Goal: Transaction & Acquisition: Obtain resource

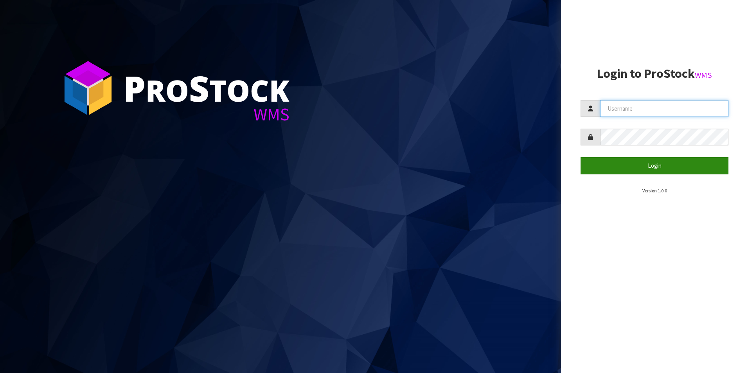
type input "[PERSON_NAME][EMAIL_ADDRESS][DOMAIN_NAME]"
click at [655, 169] on button "Login" at bounding box center [655, 165] width 148 height 17
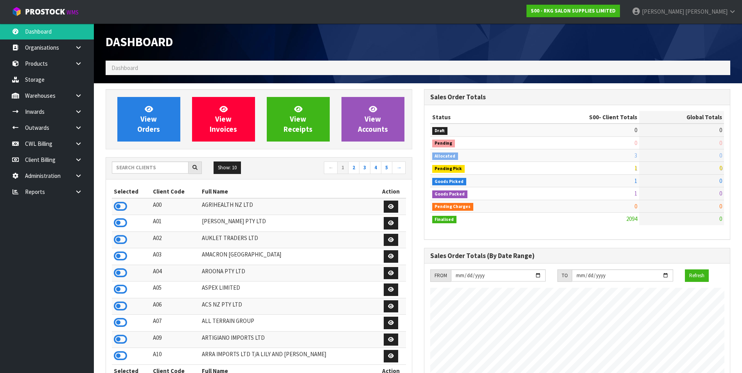
scroll to position [593, 318]
click at [79, 194] on icon at bounding box center [78, 192] width 7 height 6
click at [51, 227] on link "CWL" at bounding box center [47, 224] width 94 height 16
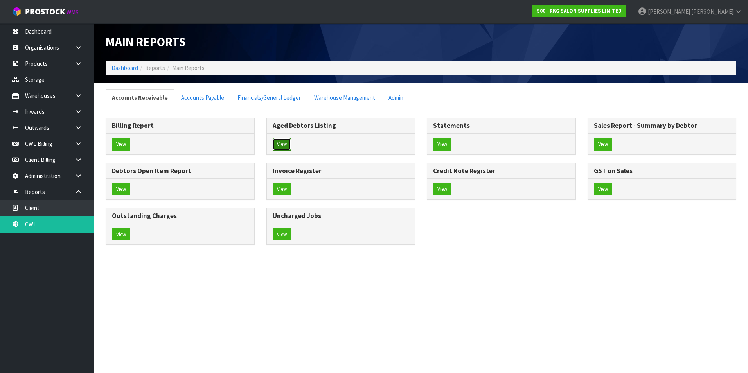
click at [280, 142] on button "View" at bounding box center [282, 144] width 18 height 13
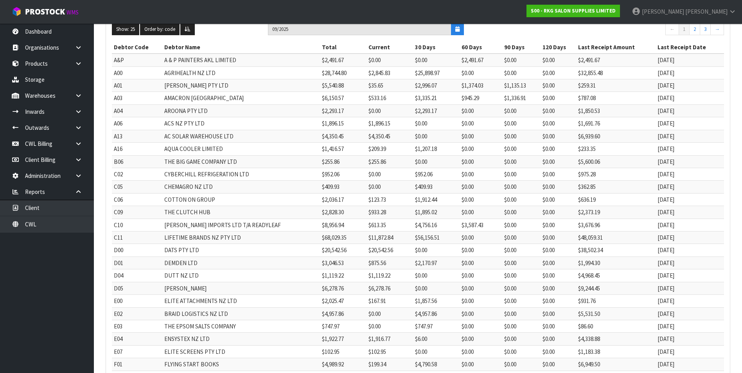
scroll to position [148, 0]
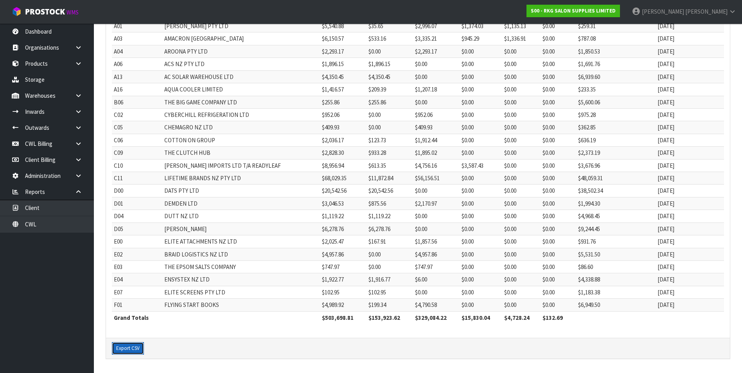
click at [129, 350] on button "Export CSV" at bounding box center [128, 348] width 32 height 13
click at [58, 225] on link "CWL" at bounding box center [47, 224] width 94 height 16
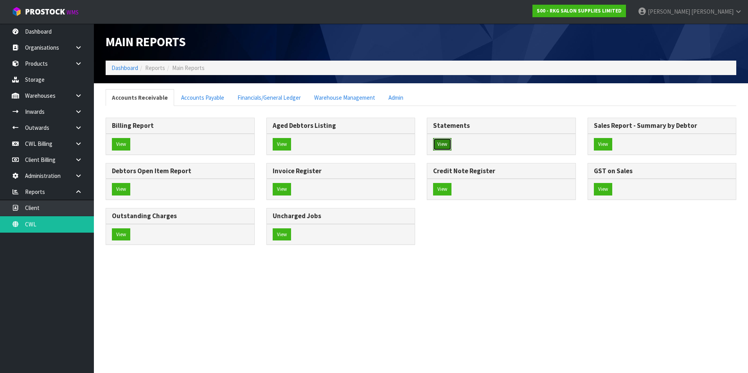
click at [443, 144] on button "View" at bounding box center [442, 144] width 18 height 13
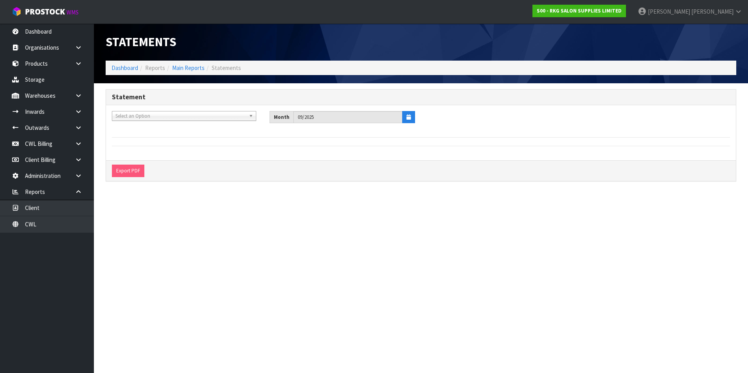
click at [142, 117] on span "Select an Option" at bounding box center [180, 116] width 130 height 9
type input "YOUR"
click at [145, 135] on li "Y01 - YOUR REFORMER" at bounding box center [184, 138] width 140 height 10
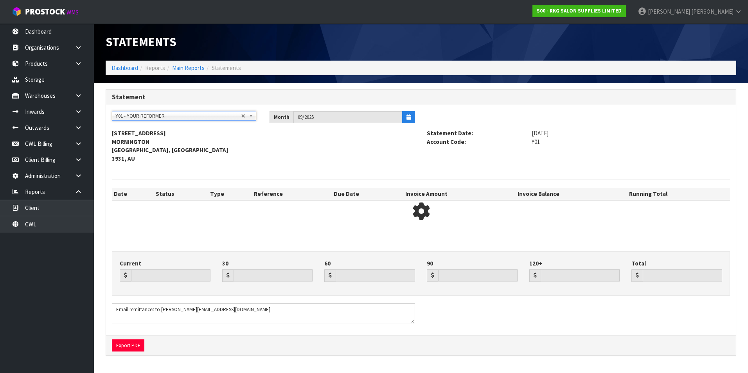
type input "6369.65"
type input "0.00"
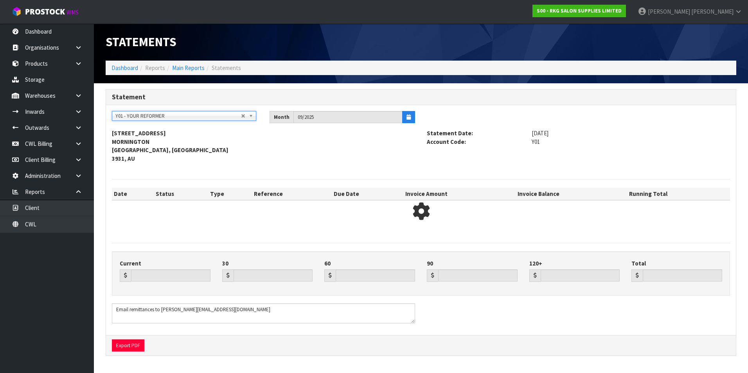
type input "6369.65"
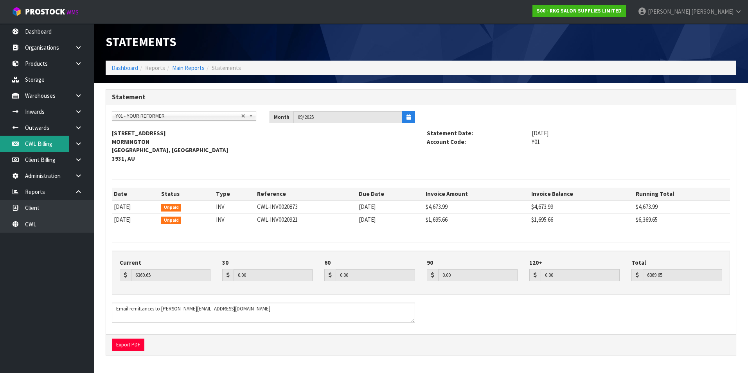
click at [45, 143] on link "CWL Billing" at bounding box center [47, 144] width 94 height 16
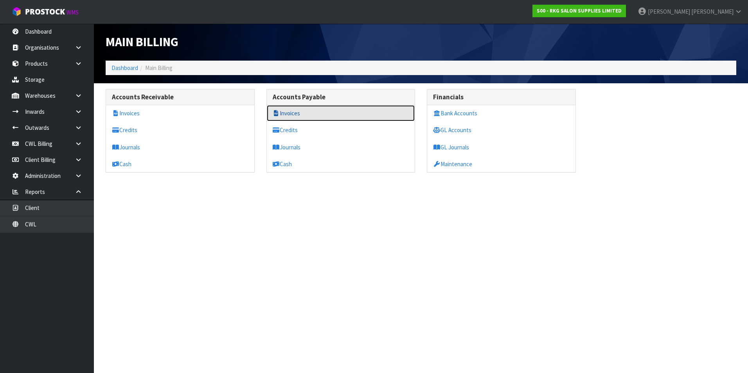
click at [295, 114] on link "Invoices" at bounding box center [341, 113] width 148 height 16
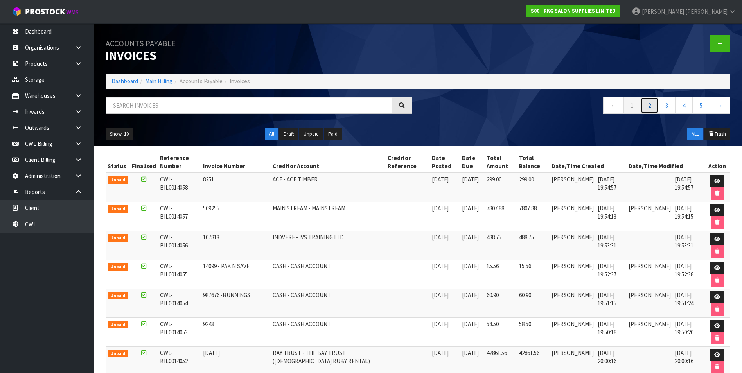
drag, startPoint x: 648, startPoint y: 106, endPoint x: 647, endPoint y: 116, distance: 9.8
click at [648, 106] on link "2" at bounding box center [650, 105] width 18 height 17
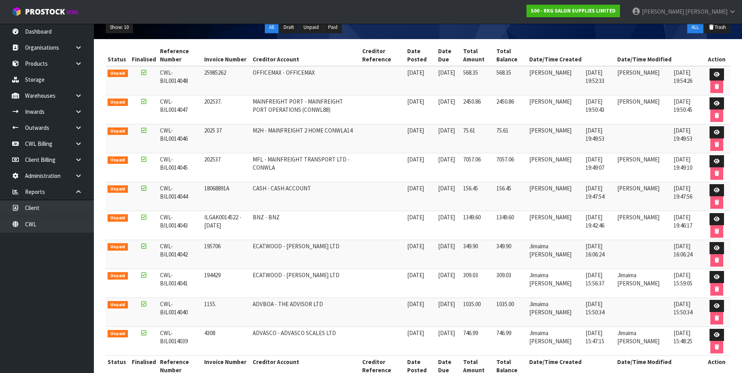
scroll to position [124, 0]
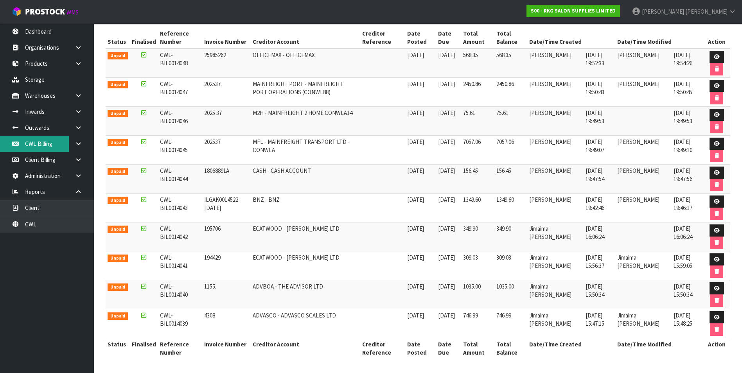
click at [48, 149] on link "CWL Billing" at bounding box center [47, 144] width 94 height 16
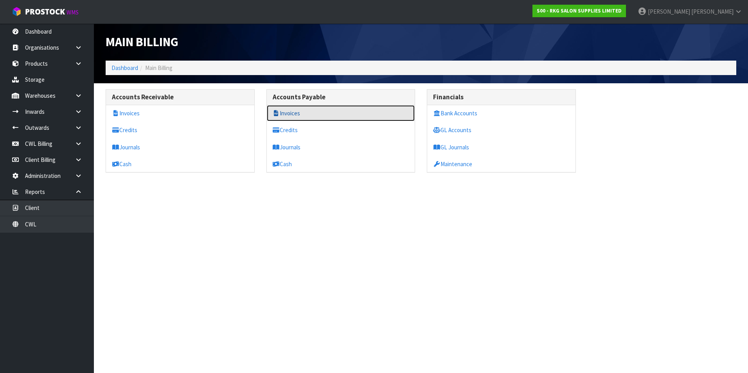
click at [290, 116] on link "Invoices" at bounding box center [341, 113] width 148 height 16
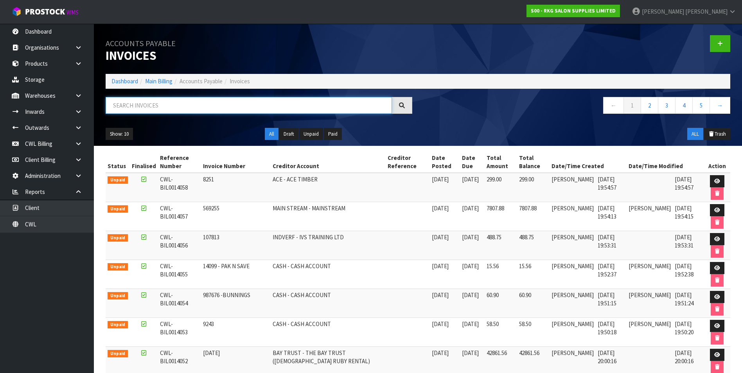
click at [147, 110] on input "text" at bounding box center [249, 105] width 286 height 17
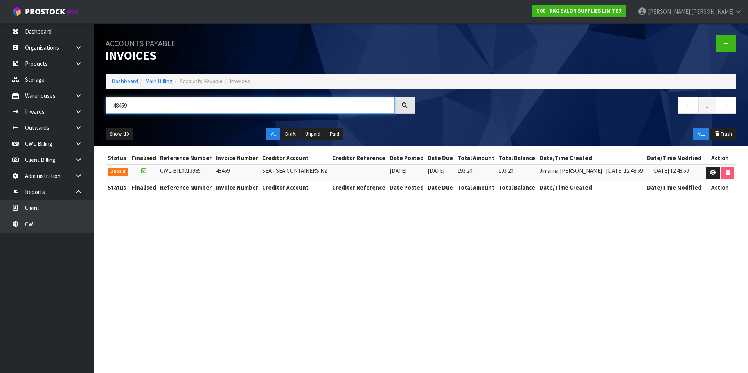
click at [142, 105] on input "48459" at bounding box center [250, 105] width 289 height 17
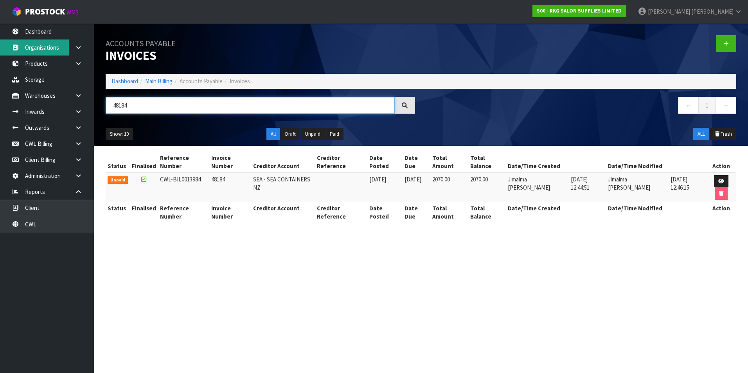
type input "48184"
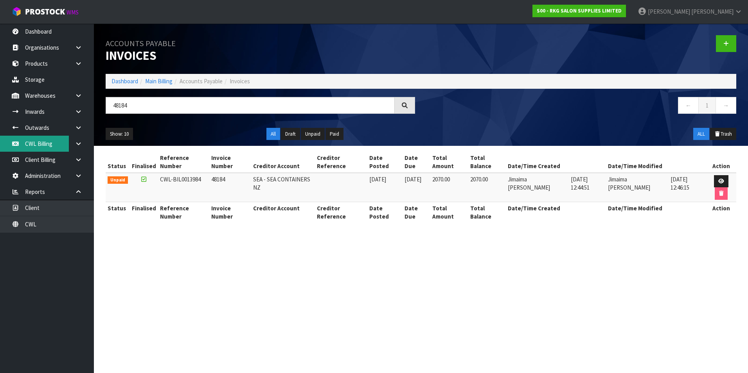
click at [41, 148] on link "CWL Billing" at bounding box center [47, 144] width 94 height 16
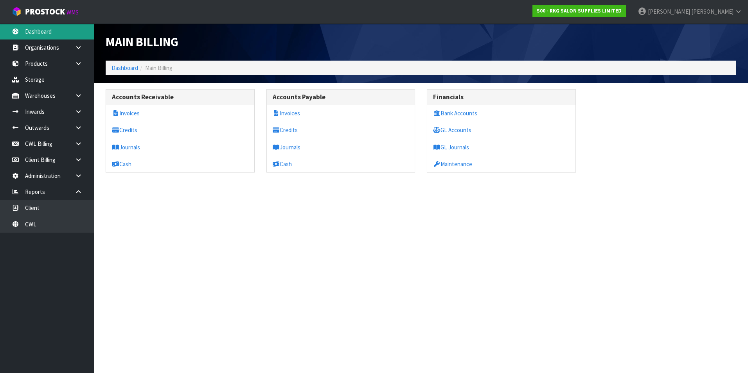
click at [47, 32] on link "Dashboard" at bounding box center [47, 31] width 94 height 16
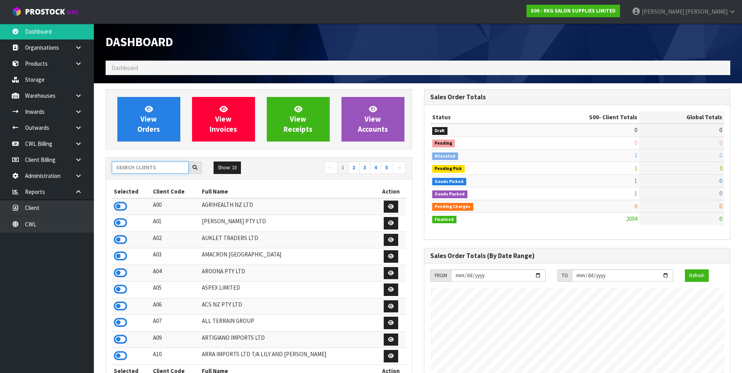
click at [131, 164] on input "text" at bounding box center [150, 168] width 77 height 12
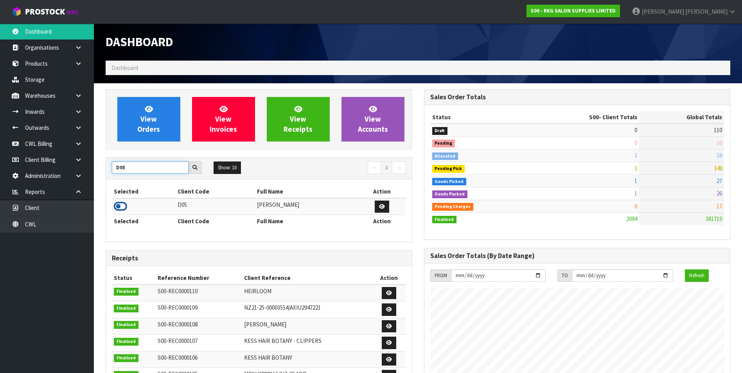
type input "D05"
drag, startPoint x: 117, startPoint y: 206, endPoint x: 124, endPoint y: 188, distance: 19.2
click at [117, 205] on icon at bounding box center [120, 207] width 13 height 12
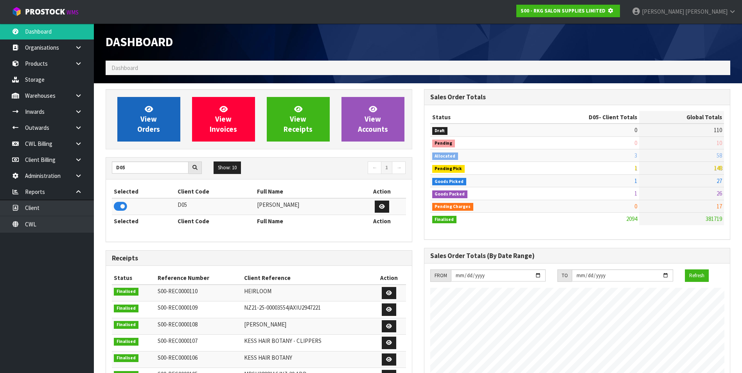
scroll to position [488, 318]
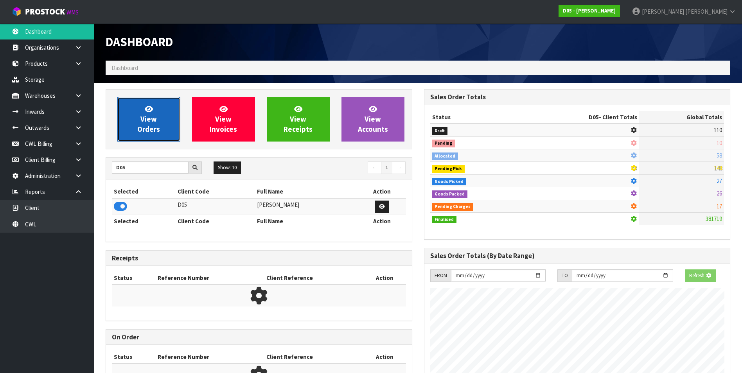
click at [146, 123] on span "View Orders" at bounding box center [148, 118] width 23 height 29
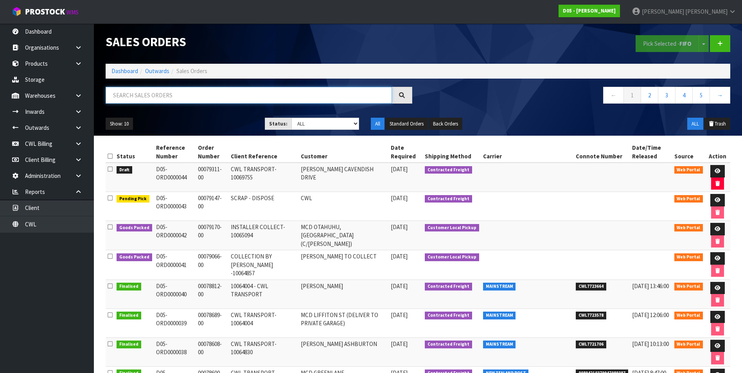
click at [142, 94] on input "text" at bounding box center [249, 95] width 286 height 17
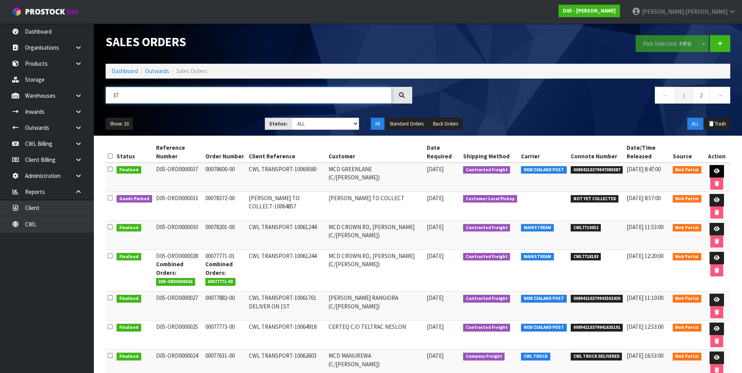
type input "37"
click at [714, 170] on icon at bounding box center [717, 171] width 6 height 5
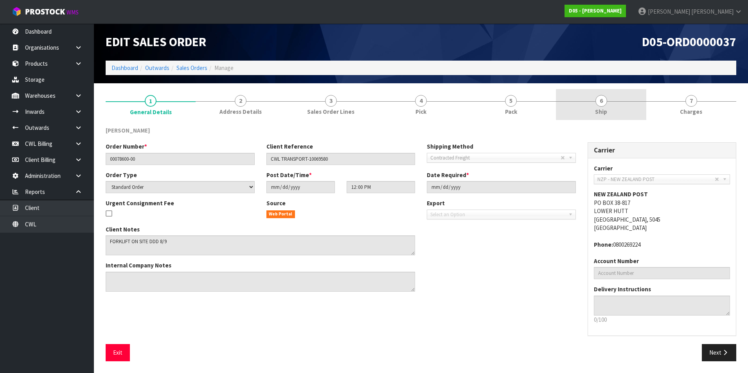
click at [602, 101] on span "6" at bounding box center [602, 101] width 12 height 12
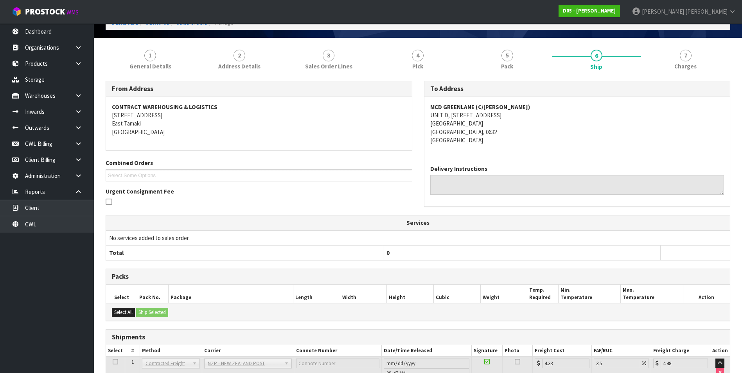
scroll to position [103, 0]
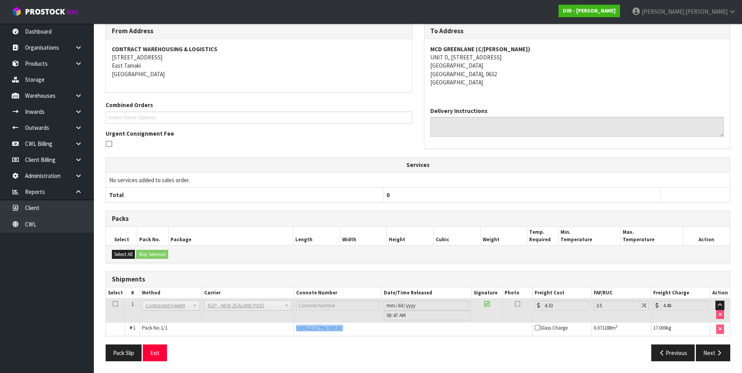
drag, startPoint x: 349, startPoint y: 330, endPoint x: 295, endPoint y: 333, distance: 54.1
click at [295, 333] on td "00894210379947089387" at bounding box center [413, 329] width 239 height 13
drag, startPoint x: 295, startPoint y: 333, endPoint x: 299, endPoint y: 331, distance: 4.4
copy span "00894210379947089387"
click at [691, 70] on address "MCD GREENLANE ([STREET_ADDRESS][PERSON_NAME]" at bounding box center [577, 66] width 294 height 42
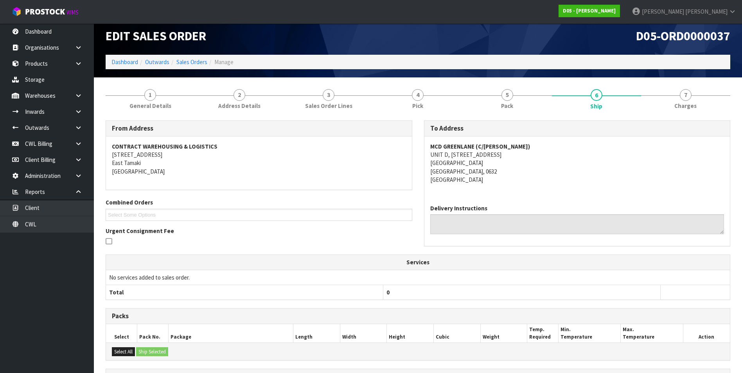
scroll to position [0, 0]
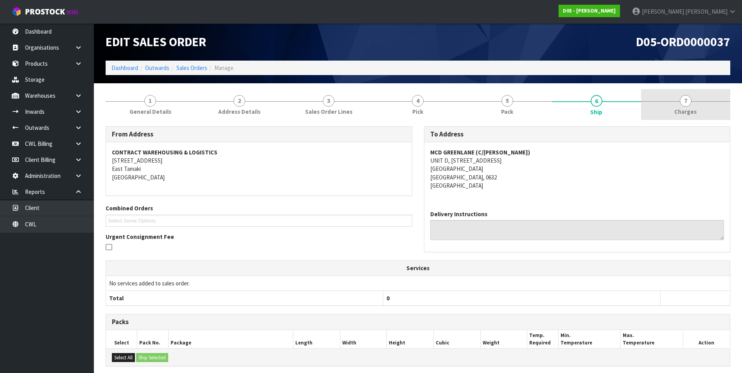
click at [682, 104] on span "7" at bounding box center [686, 101] width 12 height 12
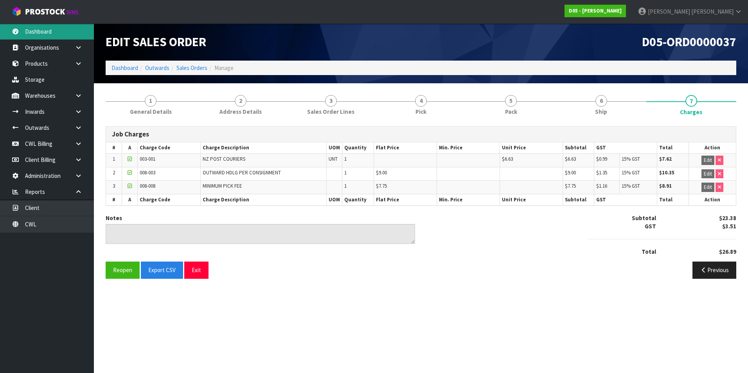
click at [43, 34] on link "Dashboard" at bounding box center [47, 31] width 94 height 16
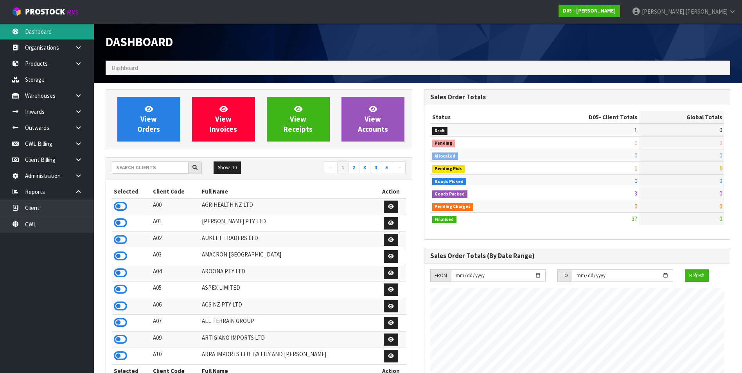
scroll to position [567, 318]
drag, startPoint x: 140, startPoint y: 169, endPoint x: 141, endPoint y: 165, distance: 4.2
click at [140, 169] on input "text" at bounding box center [150, 168] width 77 height 12
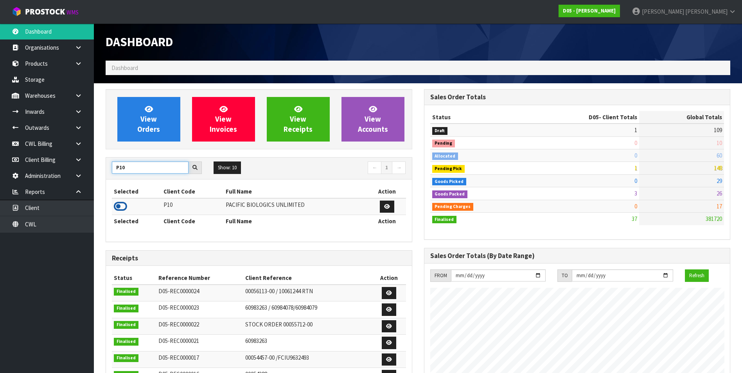
type input "P10"
drag, startPoint x: 119, startPoint y: 206, endPoint x: 125, endPoint y: 160, distance: 47.0
click at [118, 206] on icon at bounding box center [120, 207] width 13 height 12
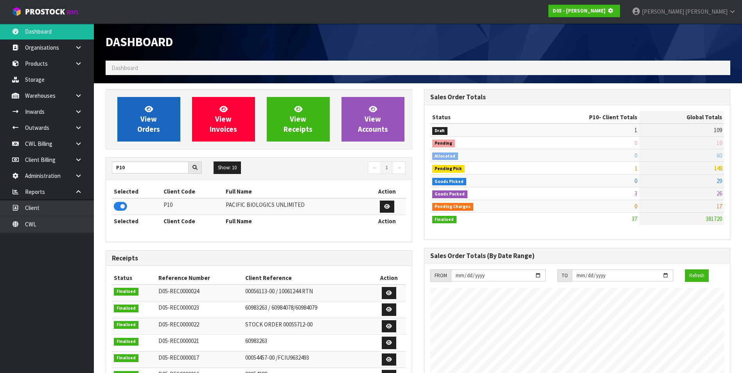
scroll to position [488, 318]
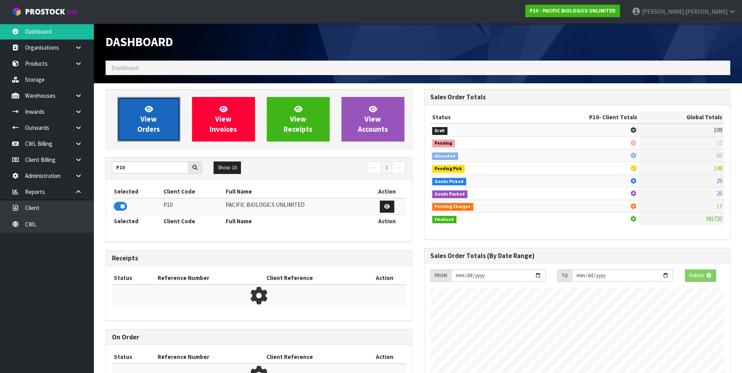
click at [134, 125] on link "View Orders" at bounding box center [148, 119] width 63 height 45
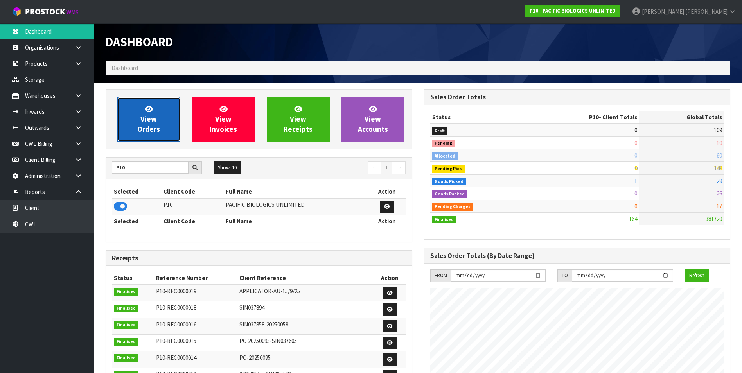
scroll to position [580, 318]
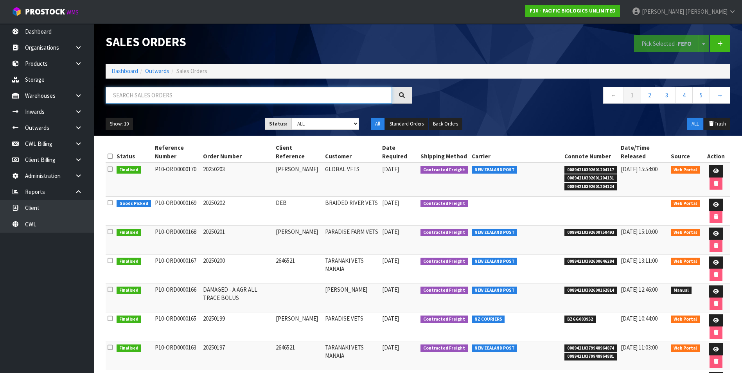
click at [146, 93] on input "text" at bounding box center [249, 95] width 286 height 17
paste input "00894210379948360645"
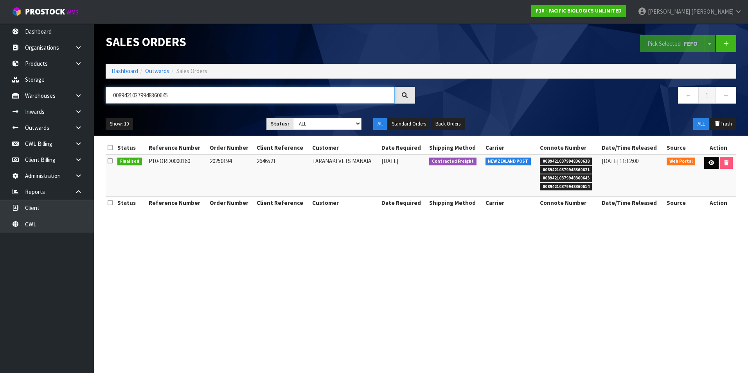
type input "00894210379948360645"
click at [711, 162] on icon at bounding box center [712, 162] width 6 height 5
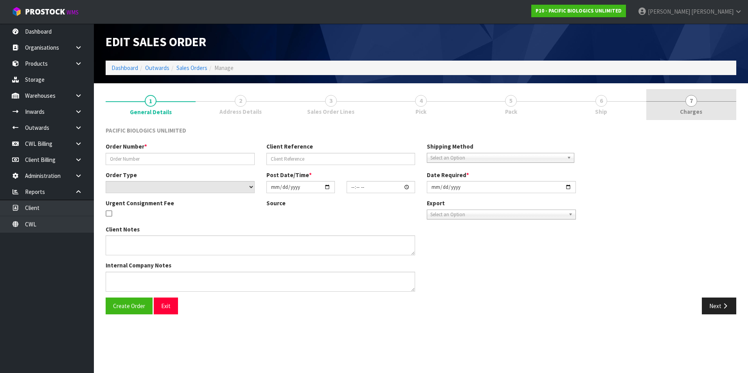
type input "20250194"
type input "2646521"
select select "number:0"
type input "[DATE]"
type input "10:16:00.000"
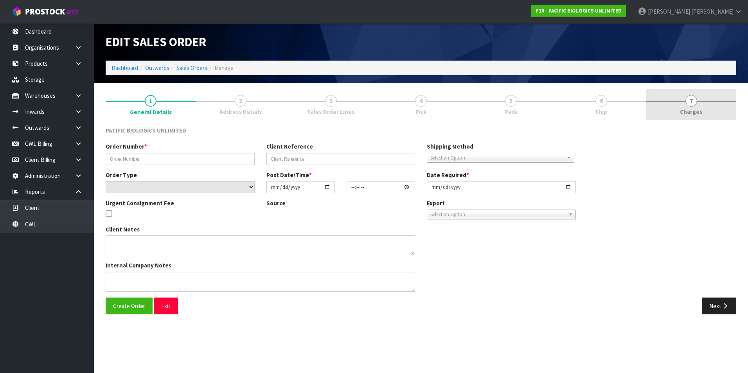
type input "[DATE]"
type textarea "PLEASE DESPATCH ASAP"
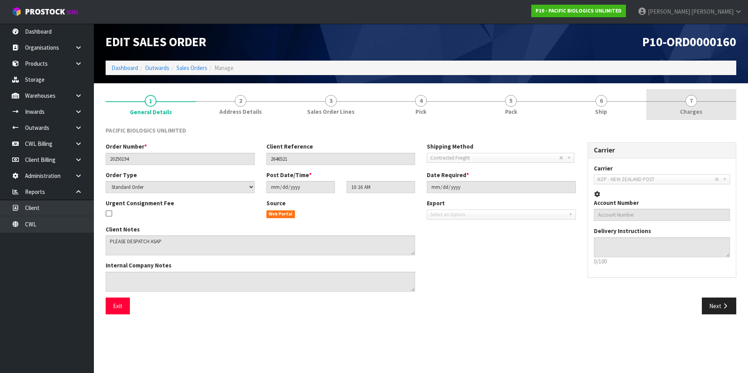
click at [693, 102] on span "7" at bounding box center [692, 101] width 12 height 12
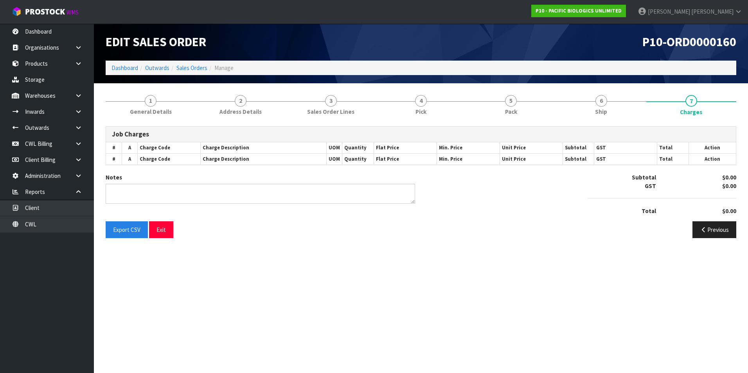
type textarea "UNDERTICKETING ADDED"
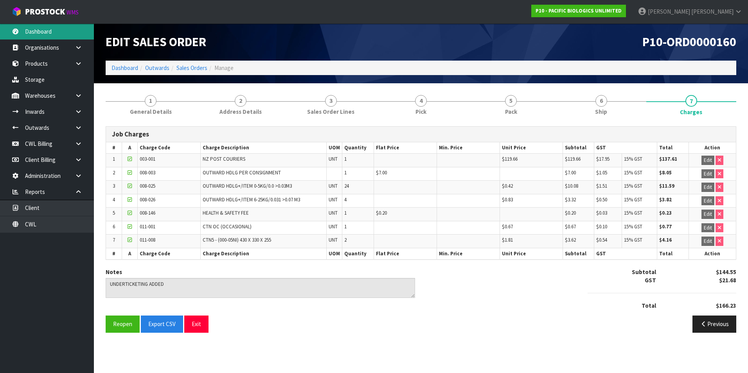
click at [57, 26] on link "Dashboard" at bounding box center [47, 31] width 94 height 16
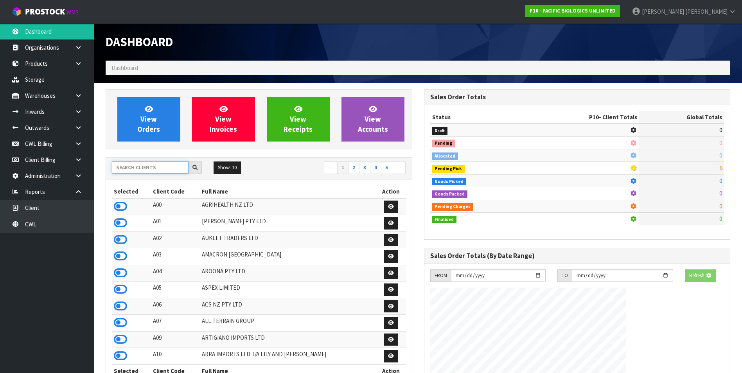
drag, startPoint x: 126, startPoint y: 169, endPoint x: 130, endPoint y: 168, distance: 4.3
click at [130, 168] on input "text" at bounding box center [150, 168] width 77 height 12
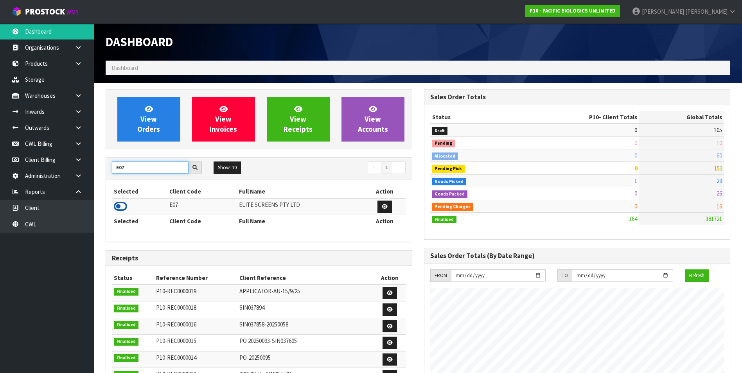
type input "E07"
drag, startPoint x: 121, startPoint y: 205, endPoint x: 134, endPoint y: 136, distance: 70.2
click at [120, 205] on icon at bounding box center [120, 207] width 13 height 12
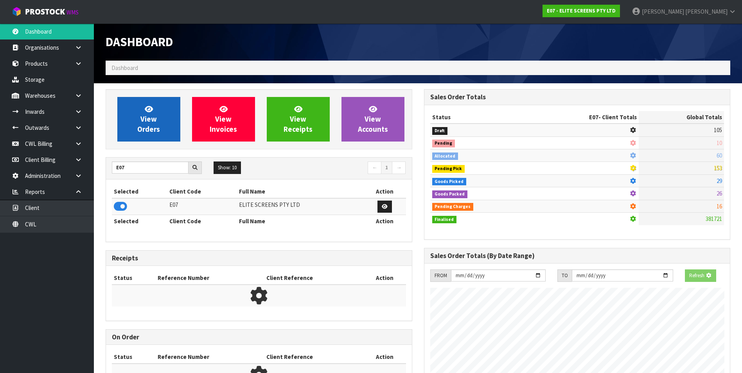
scroll to position [390818, 390988]
click at [135, 121] on link "View Orders" at bounding box center [148, 119] width 63 height 45
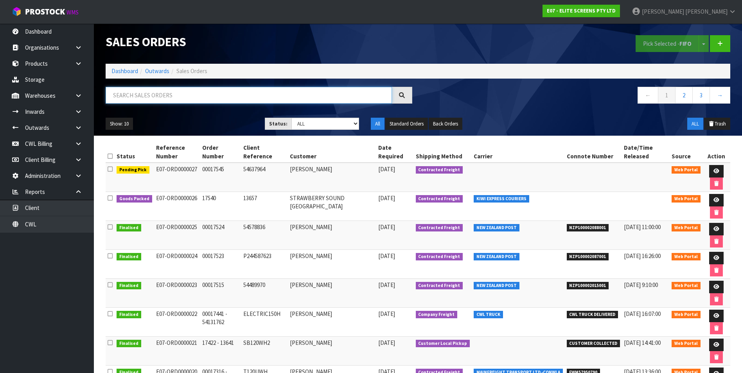
click at [136, 99] on input "text" at bounding box center [249, 95] width 286 height 17
paste input "NZP100002015001"
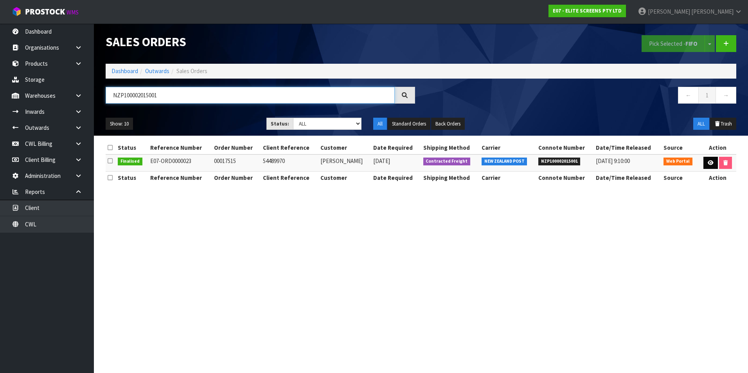
type input "NZP100002015001"
click at [713, 162] on link at bounding box center [711, 163] width 14 height 13
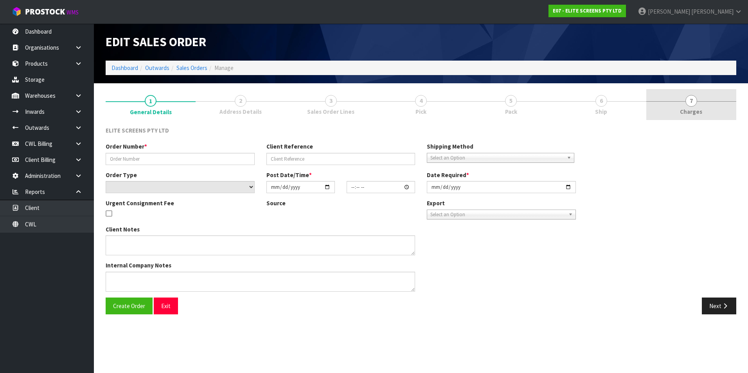
type input "00017515"
type input "54489970"
select select "number:0"
type input "[DATE]"
type input "17:36:00.000"
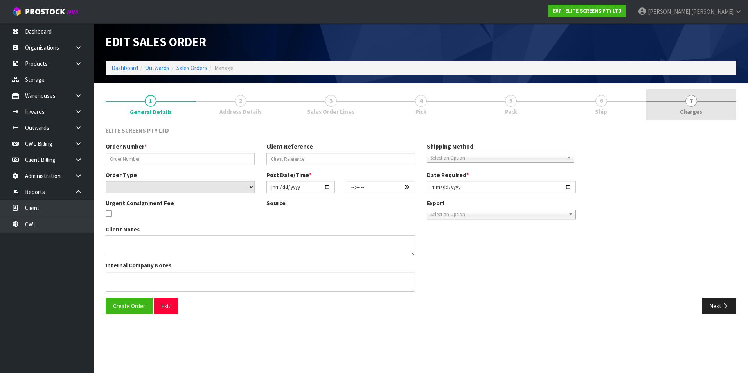
type input "[DATE]"
type textarea "PLEASE USE THE FLYWAY FOR THIS ORDER. THE FLYWAY WILL BE CHEAPER , APPROXIMATEL…"
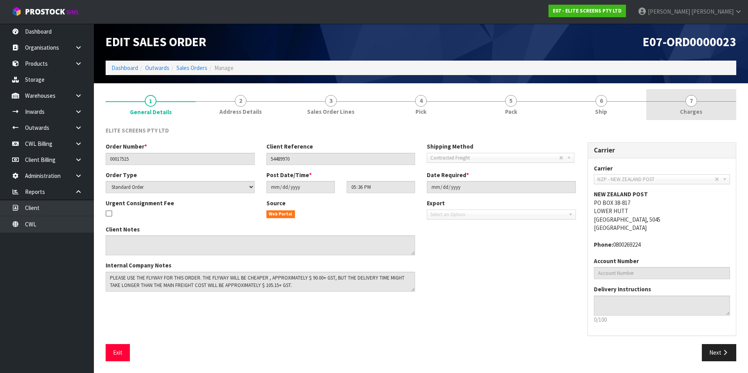
click at [693, 100] on span "7" at bounding box center [692, 101] width 12 height 12
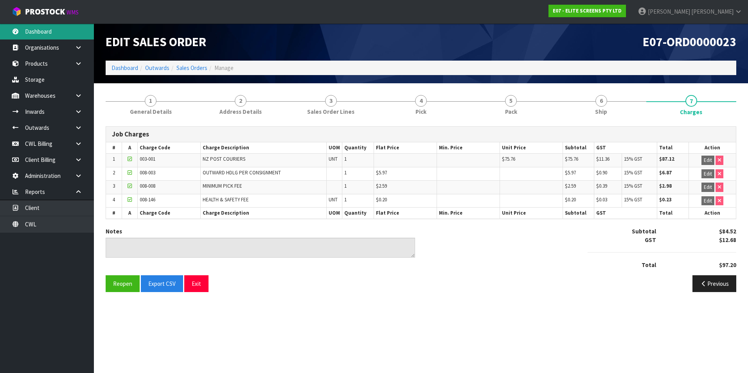
click at [42, 29] on link "Dashboard" at bounding box center [47, 31] width 94 height 16
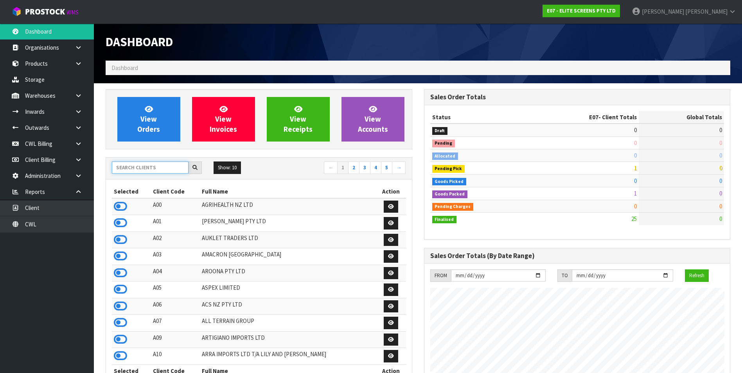
scroll to position [504, 318]
click at [144, 167] on input "text" at bounding box center [150, 168] width 77 height 12
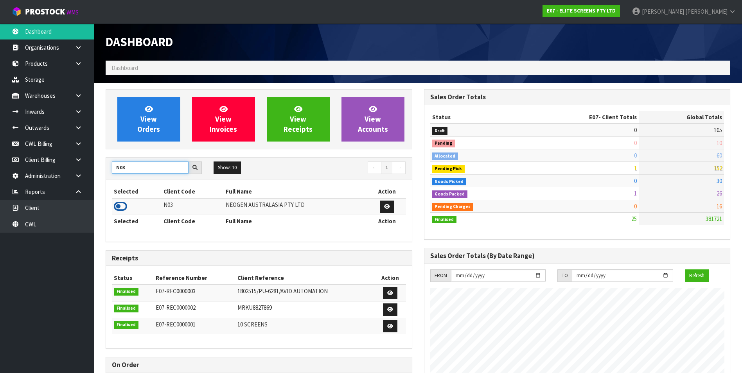
type input "N03"
click at [117, 205] on icon at bounding box center [120, 207] width 13 height 12
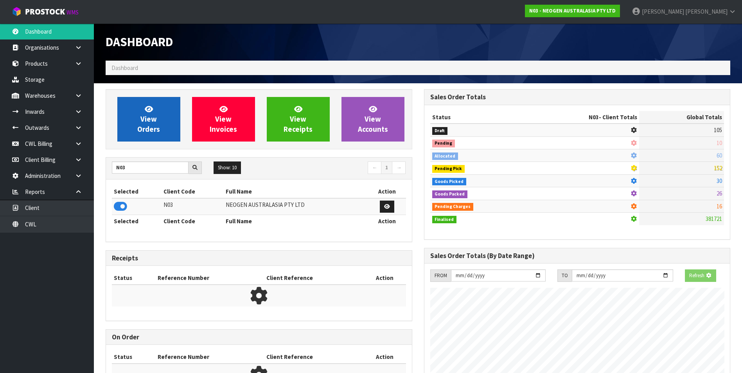
scroll to position [593, 318]
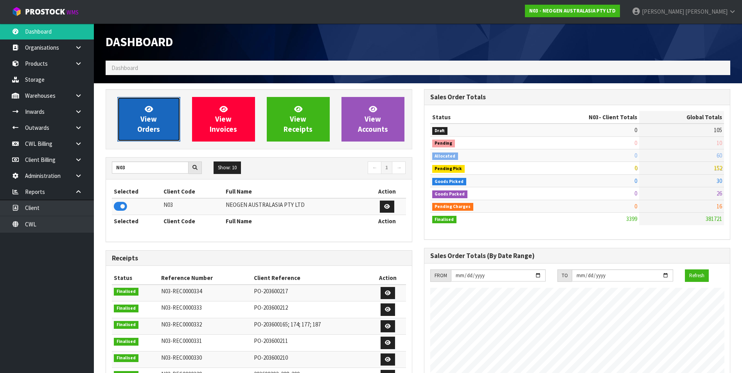
click at [146, 131] on span "View Orders" at bounding box center [148, 118] width 23 height 29
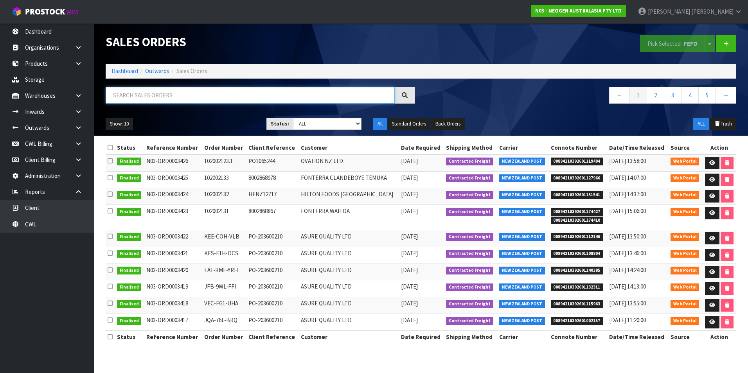
drag, startPoint x: 134, startPoint y: 95, endPoint x: 138, endPoint y: 92, distance: 5.3
click at [134, 95] on input "text" at bounding box center [250, 95] width 289 height 17
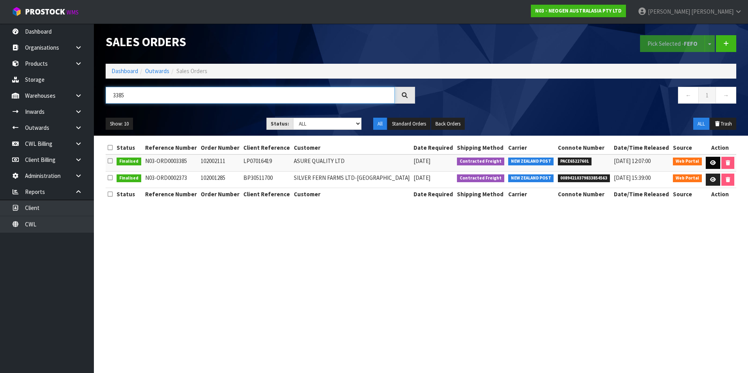
type input "3385"
click at [710, 163] on icon at bounding box center [713, 162] width 6 height 5
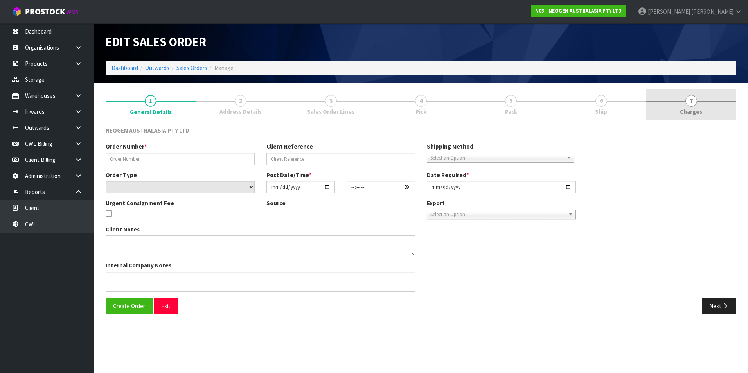
type input "102002111"
type input "LP07016419"
select select "number:0"
type input "[DATE]"
type input "11:20:00.000"
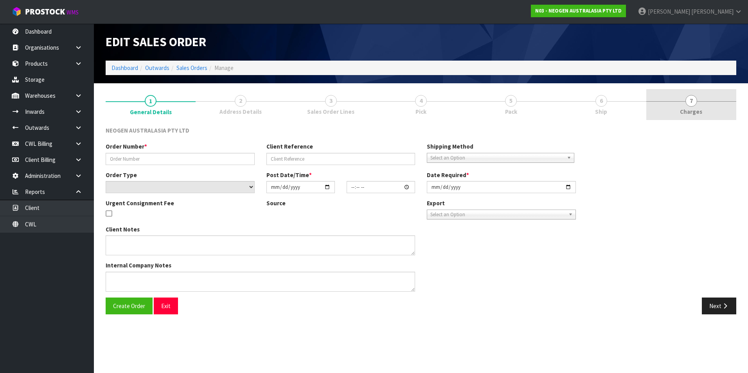
type input "[DATE]"
type textarea "URGENT SAME DAY DELIVERY REQUIRED"
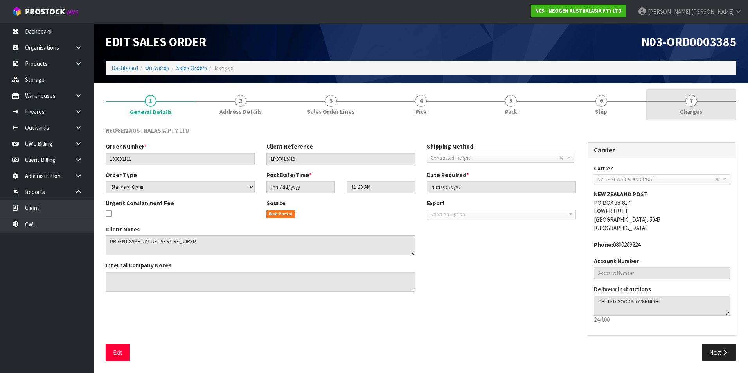
click at [692, 100] on span "7" at bounding box center [692, 101] width 12 height 12
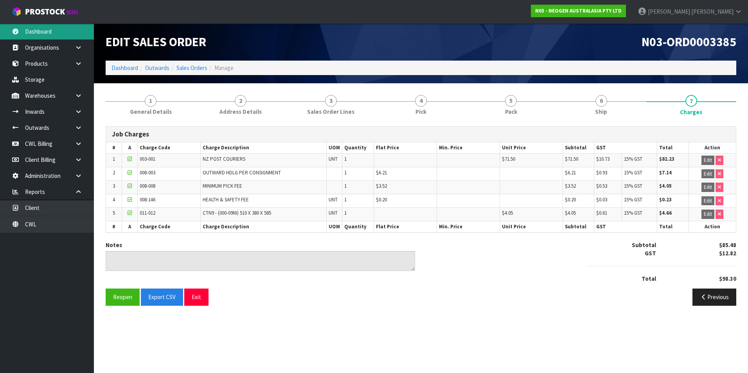
click at [37, 32] on link "Dashboard" at bounding box center [47, 31] width 94 height 16
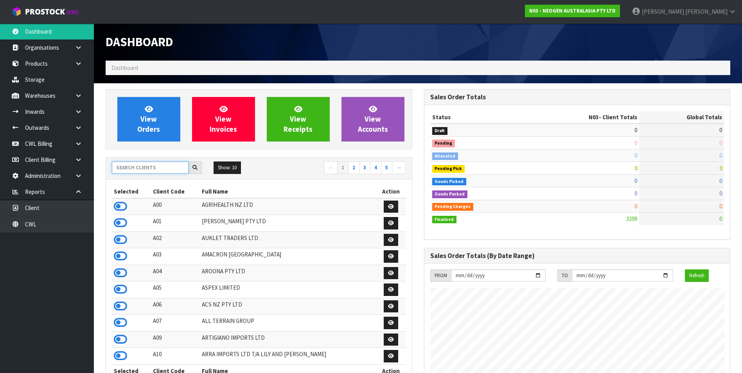
click at [125, 166] on input "text" at bounding box center [150, 168] width 77 height 12
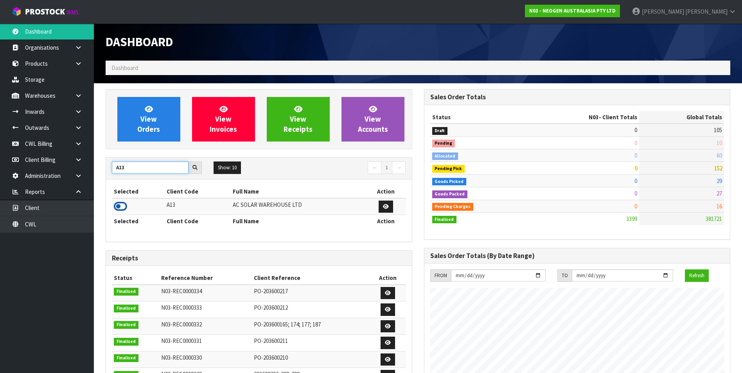
type input "A13"
click at [119, 206] on icon at bounding box center [120, 207] width 13 height 12
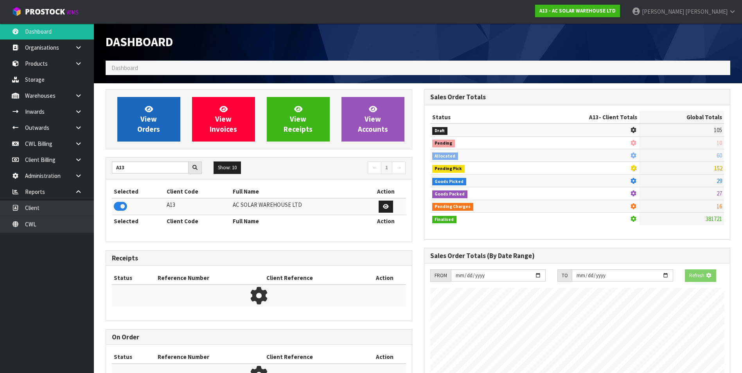
scroll to position [488, 318]
click at [149, 113] on icon at bounding box center [149, 108] width 8 height 7
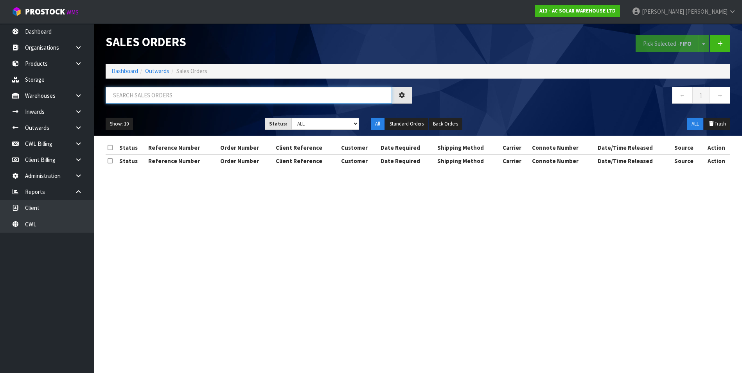
click at [131, 95] on input "text" at bounding box center [249, 95] width 286 height 17
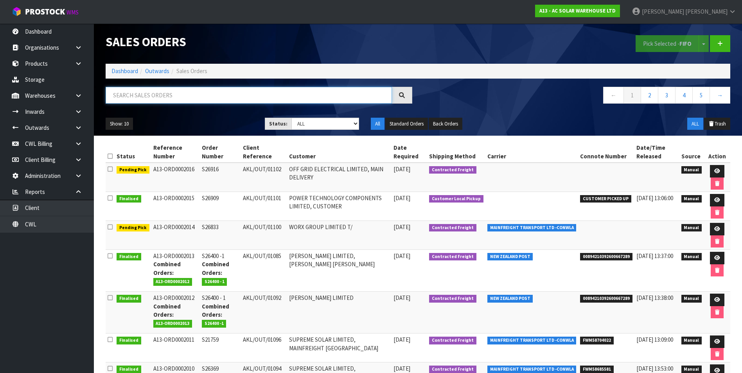
paste input "NZP100002024001"
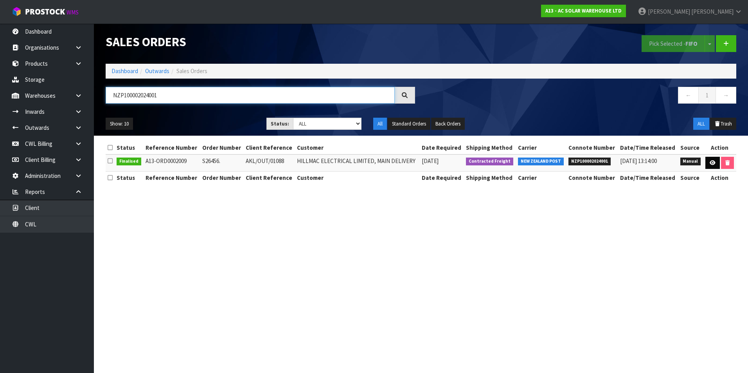
type input "NZP100002024001"
click at [710, 162] on icon at bounding box center [713, 162] width 6 height 5
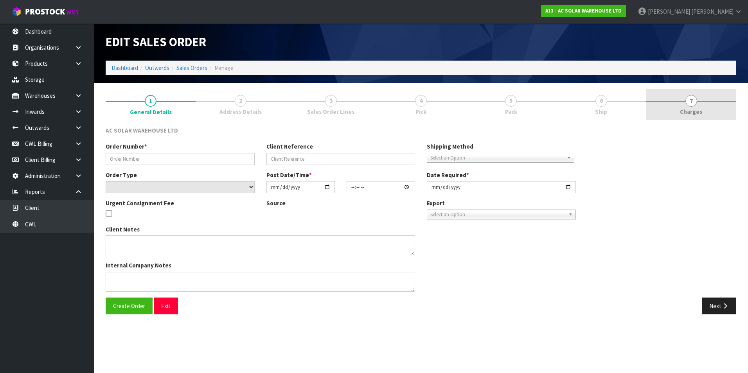
type input "S26456."
type input "AKL/OUT/01088"
select select "number:0"
type input "[DATE]"
type input "12:50:00.000"
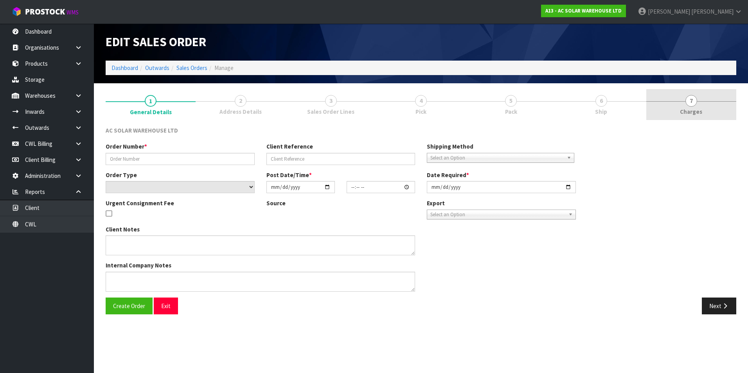
type input "[DATE]"
type textarea "PACK TOGETHER AND SEND WITH [PERSON_NAME] OVERSIZE POST"
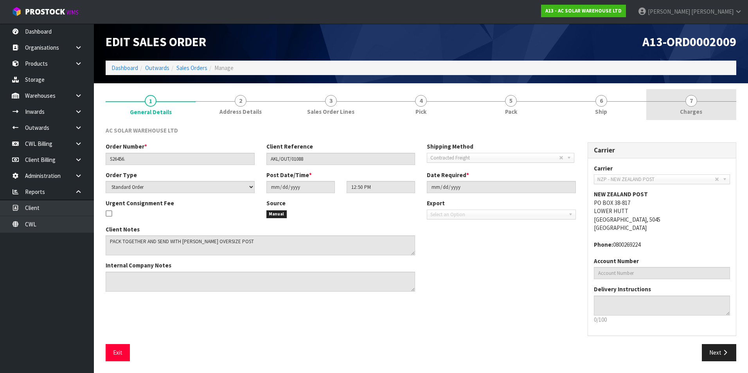
click at [690, 102] on span "7" at bounding box center [692, 101] width 12 height 12
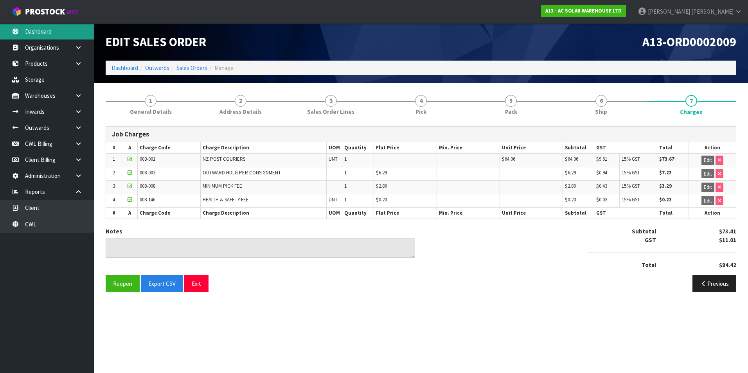
click at [38, 31] on link "Dashboard" at bounding box center [47, 31] width 94 height 16
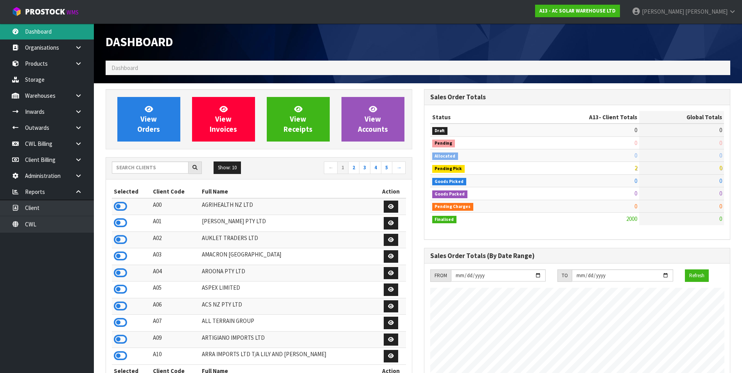
scroll to position [593, 318]
click at [135, 169] on input "text" at bounding box center [150, 168] width 77 height 12
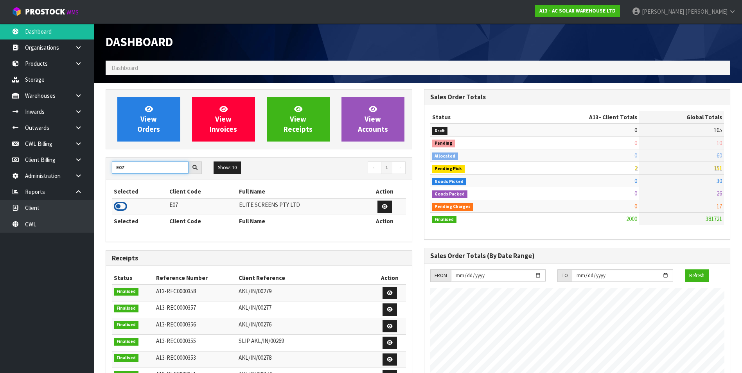
type input "E07"
click at [119, 206] on icon at bounding box center [120, 207] width 13 height 12
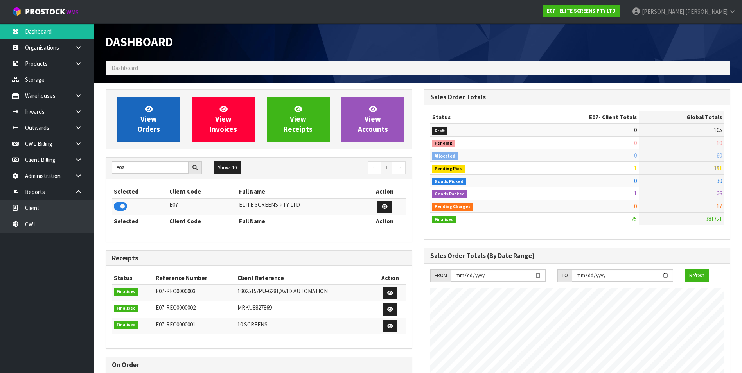
scroll to position [504, 318]
click at [138, 125] on span "View Orders" at bounding box center [148, 118] width 23 height 29
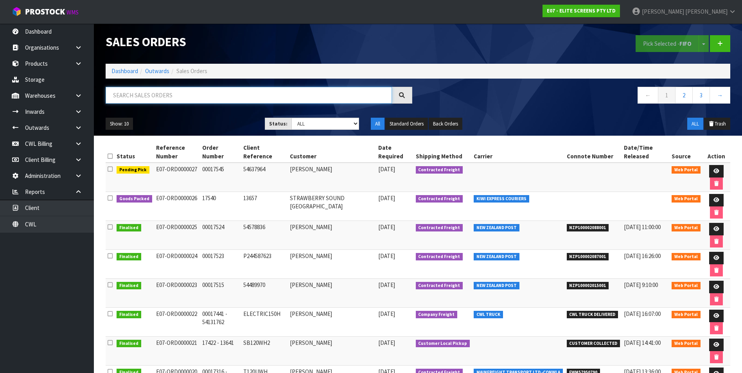
click at [153, 95] on input "text" at bounding box center [249, 95] width 286 height 17
paste input "NZP100002088001"
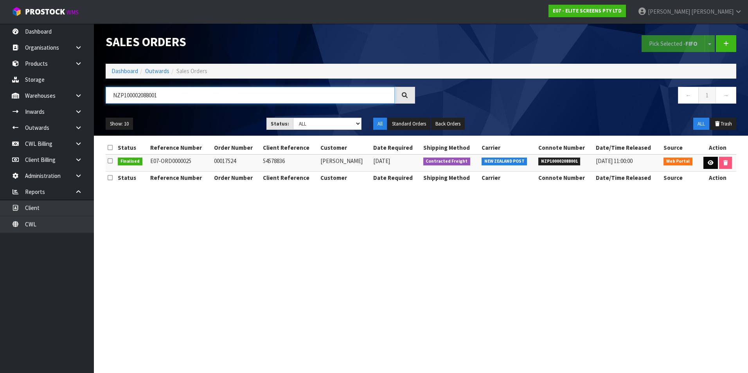
type input "NZP100002088001"
click at [710, 164] on icon at bounding box center [711, 162] width 6 height 5
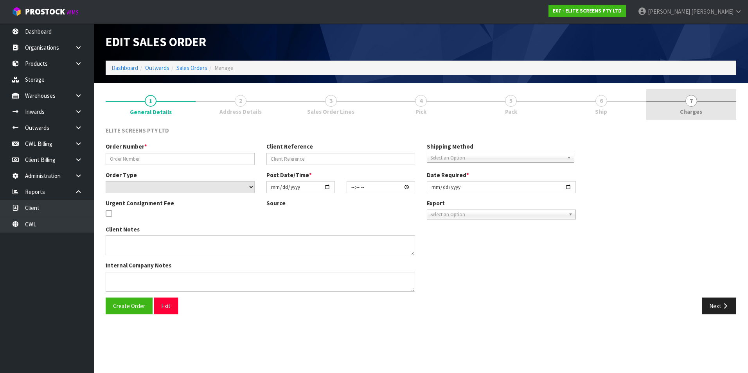
type input "00017524"
type input "54578836"
select select "number:0"
type input "[DATE]"
type input "18:41:00.000"
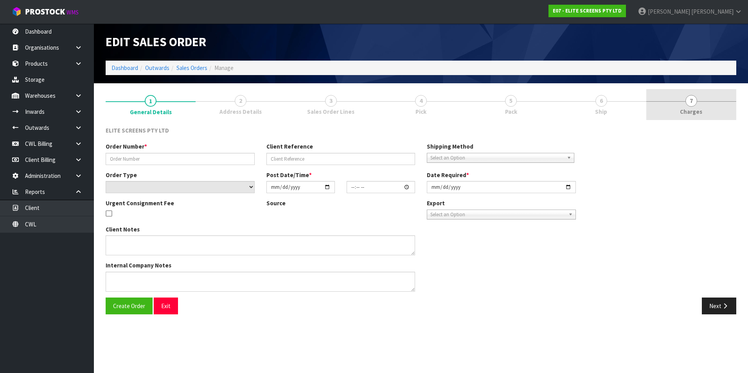
type input "[DATE]"
type textarea "APPROXIMATELY $85.00+GST"
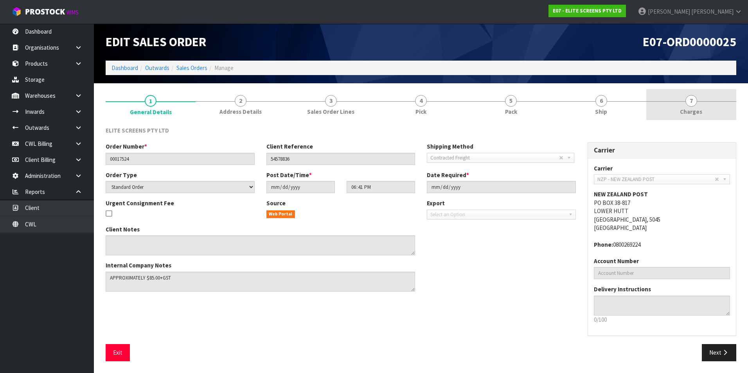
click at [694, 99] on span "7" at bounding box center [692, 101] width 12 height 12
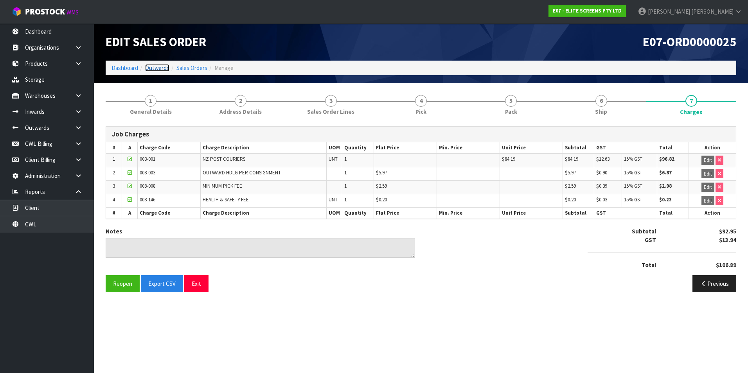
click at [160, 67] on link "Outwards" at bounding box center [157, 67] width 24 height 7
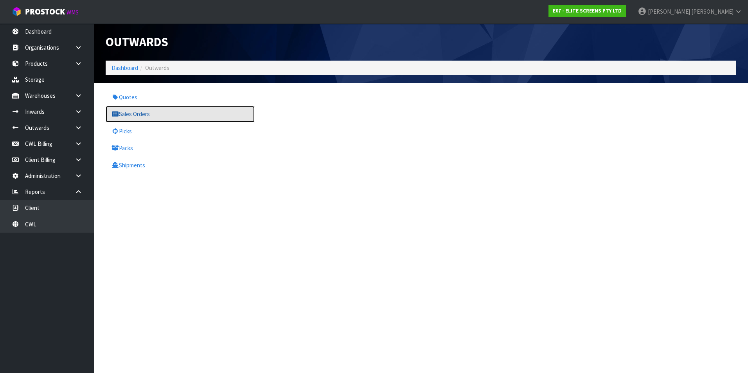
click at [133, 114] on link "Sales Orders" at bounding box center [180, 114] width 149 height 16
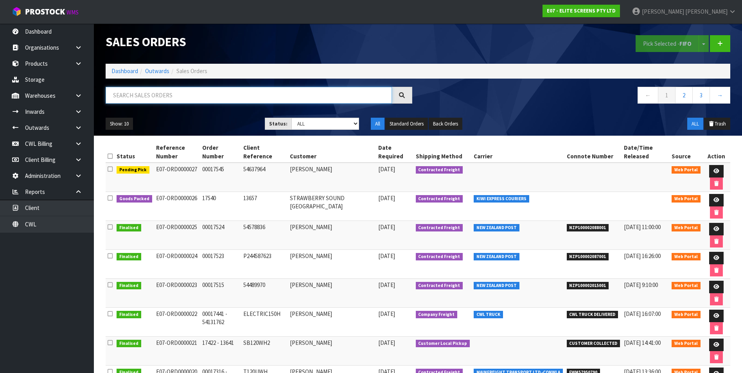
click at [130, 95] on input "text" at bounding box center [249, 95] width 286 height 17
paste input "NZP100002087001"
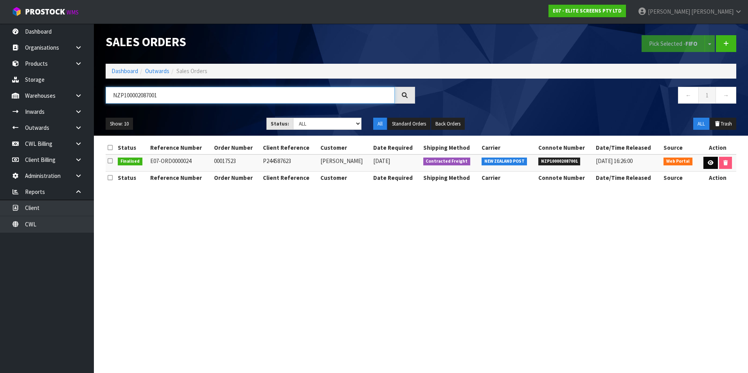
type input "NZP100002087001"
click at [711, 164] on icon at bounding box center [711, 162] width 6 height 5
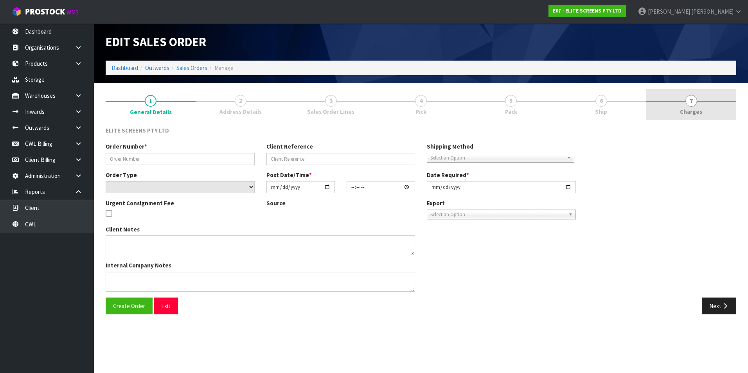
type input "00017523"
type input "P244587623"
select select "number:0"
type input "[DATE]"
type input "16:39:00.000"
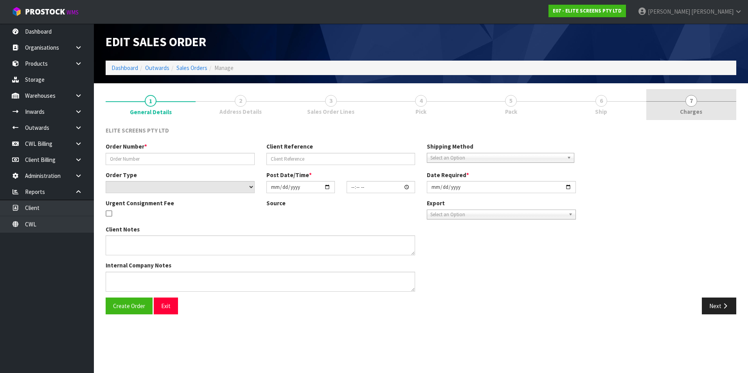
type input "[DATE]"
type textarea "APPROXIMATELY $ 55.00+GST"
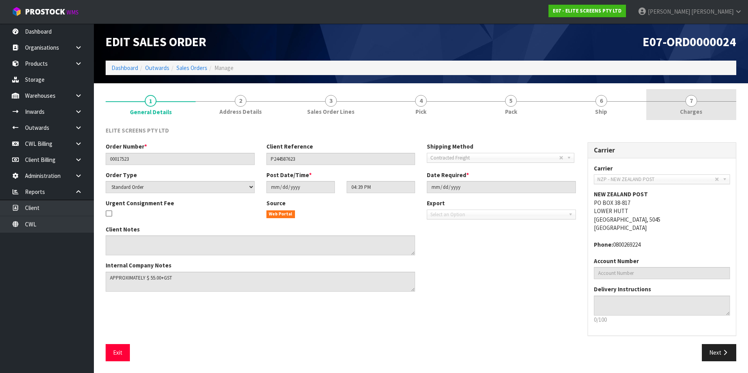
click at [691, 100] on span "7" at bounding box center [692, 101] width 12 height 12
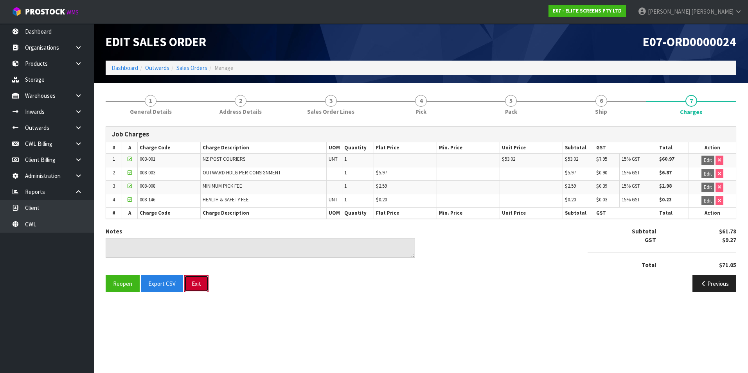
click at [192, 283] on button "Exit" at bounding box center [196, 283] width 24 height 17
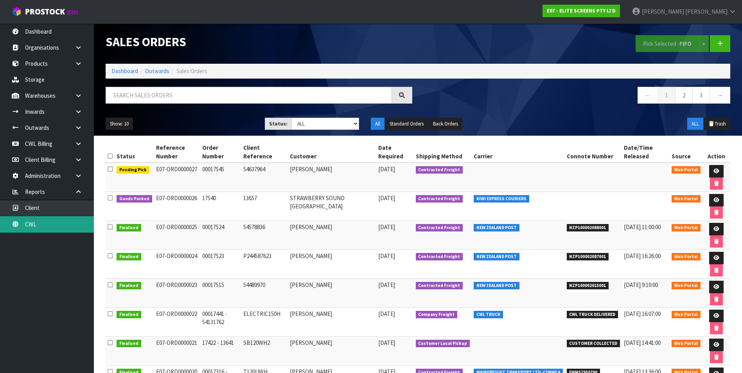
click at [52, 225] on link "CWL" at bounding box center [47, 224] width 94 height 16
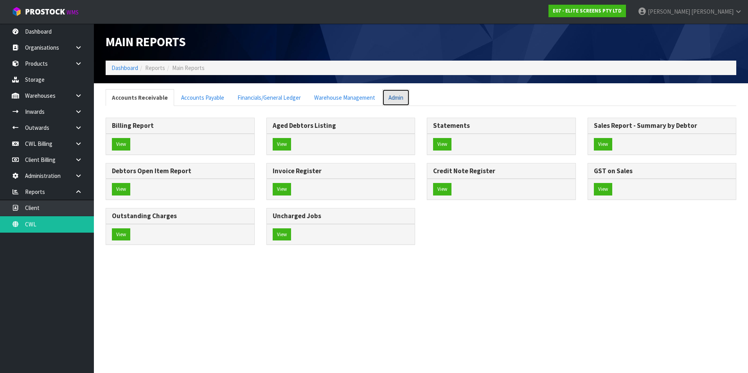
click at [397, 99] on link "Admin" at bounding box center [395, 97] width 27 height 17
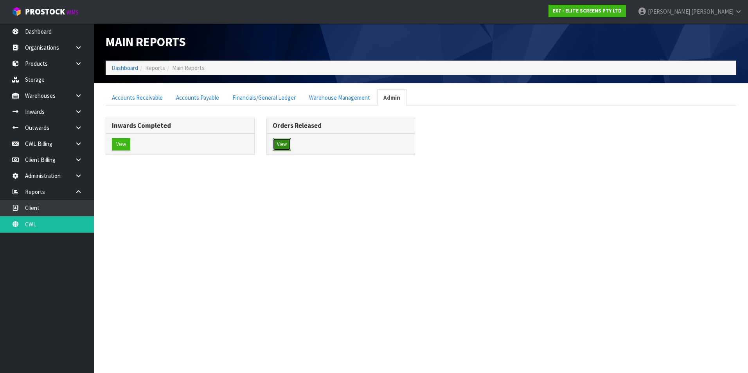
click at [279, 145] on button "View" at bounding box center [282, 144] width 18 height 13
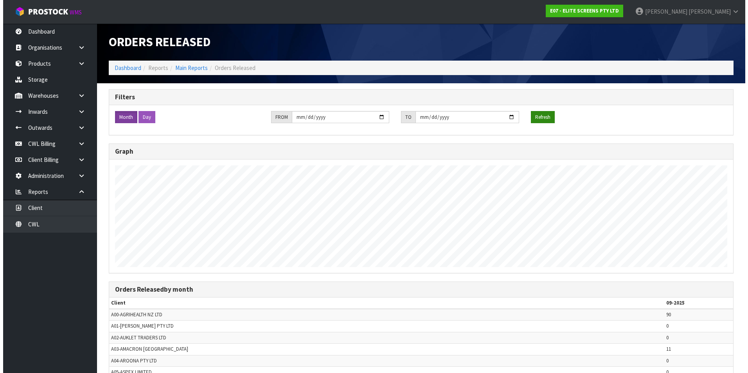
scroll to position [373, 742]
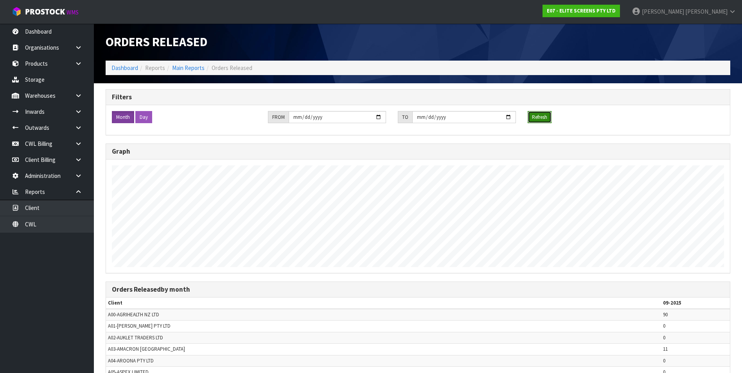
click at [546, 116] on button "Refresh" at bounding box center [540, 117] width 24 height 13
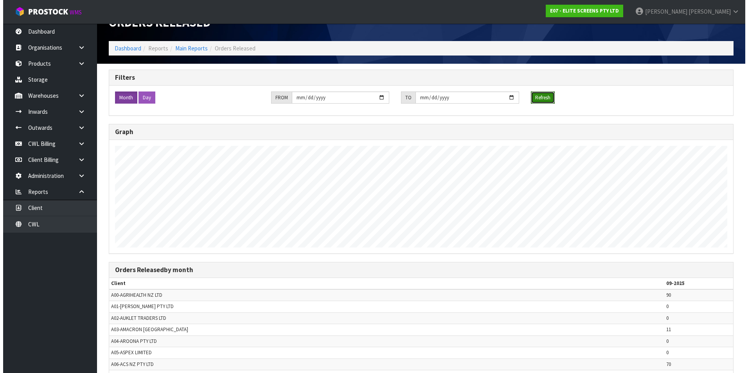
scroll to position [0, 0]
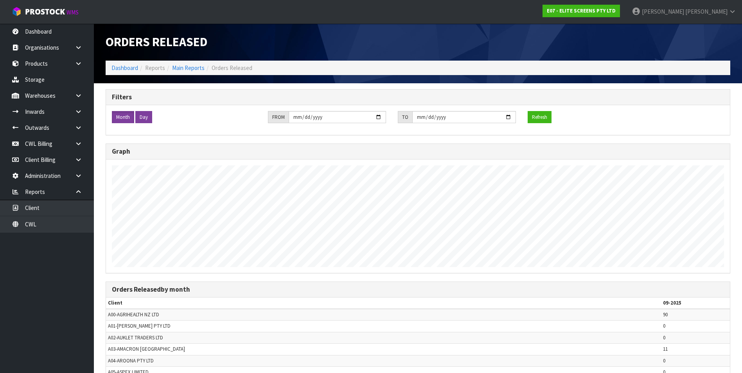
click at [142, 115] on label "Day" at bounding box center [143, 117] width 17 height 13
click at [540, 117] on button "Refresh" at bounding box center [540, 117] width 24 height 13
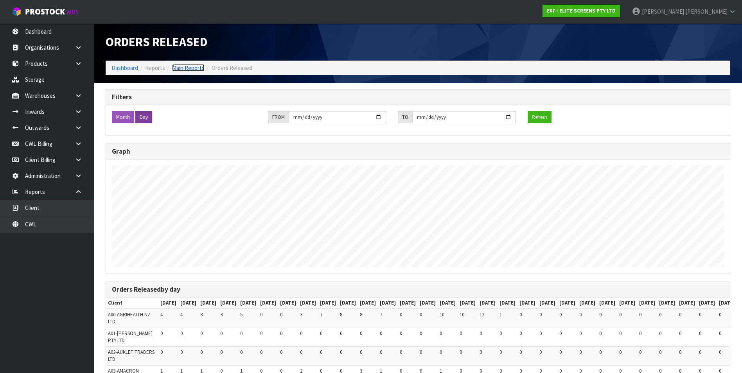
click at [194, 69] on link "Main Reports" at bounding box center [188, 67] width 32 height 7
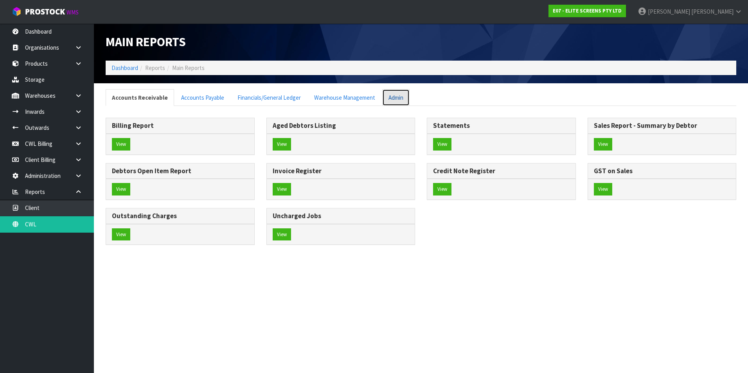
click at [394, 98] on link "Admin" at bounding box center [395, 97] width 27 height 17
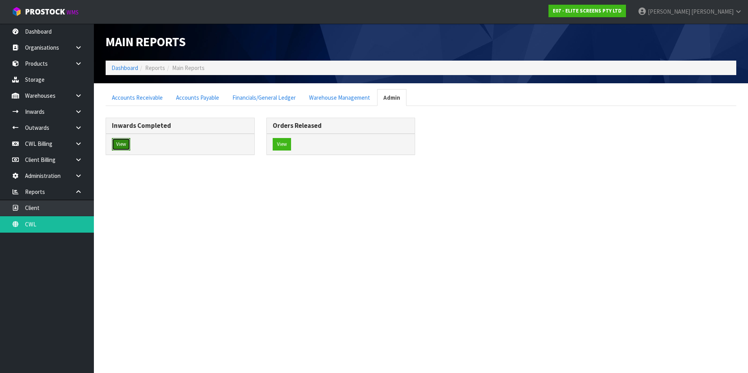
click at [123, 144] on button "View" at bounding box center [121, 144] width 18 height 13
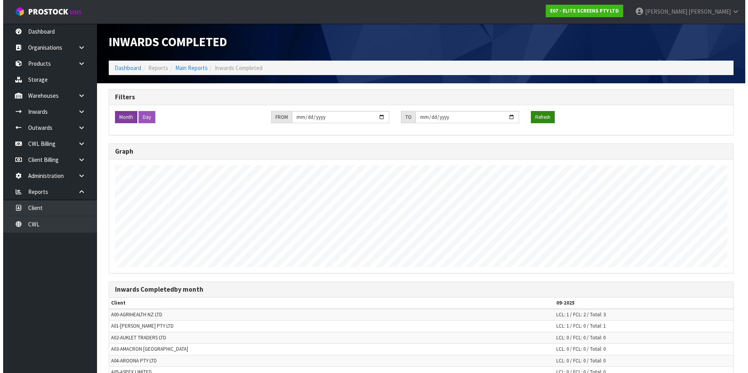
scroll to position [373, 742]
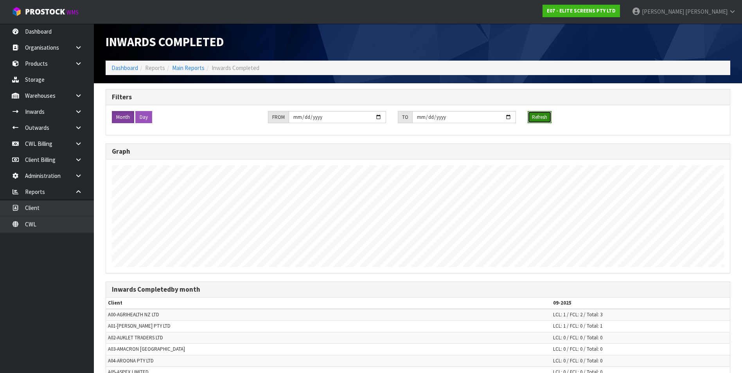
click at [537, 117] on button "Refresh" at bounding box center [540, 117] width 24 height 13
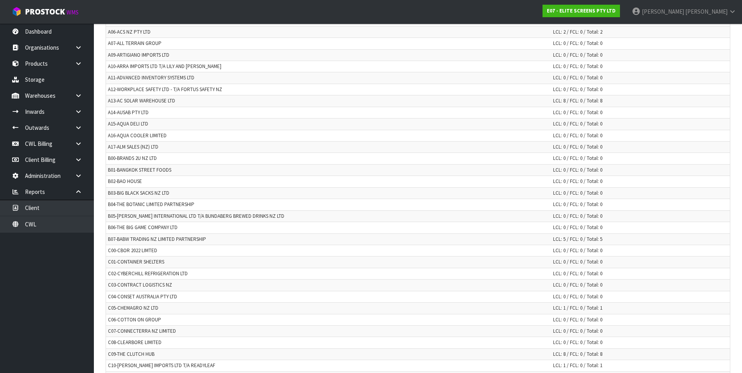
scroll to position [0, 0]
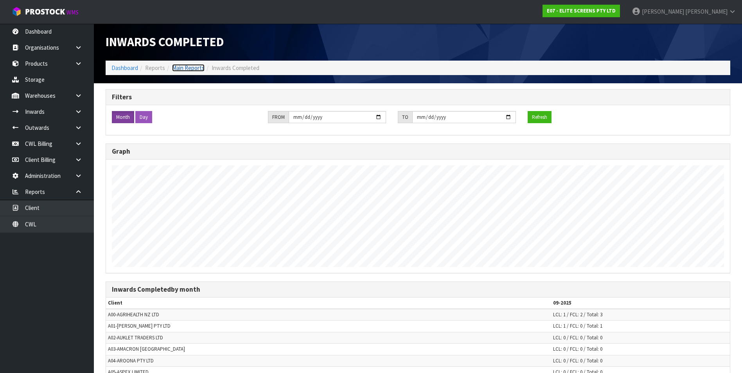
click at [198, 68] on link "Main Reports" at bounding box center [188, 67] width 32 height 7
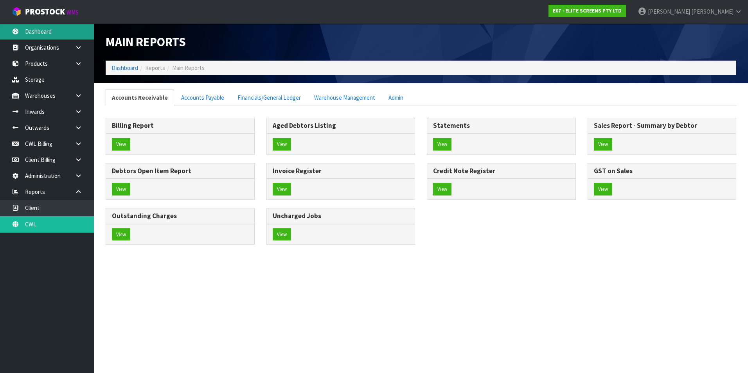
click at [47, 32] on link "Dashboard" at bounding box center [47, 31] width 94 height 16
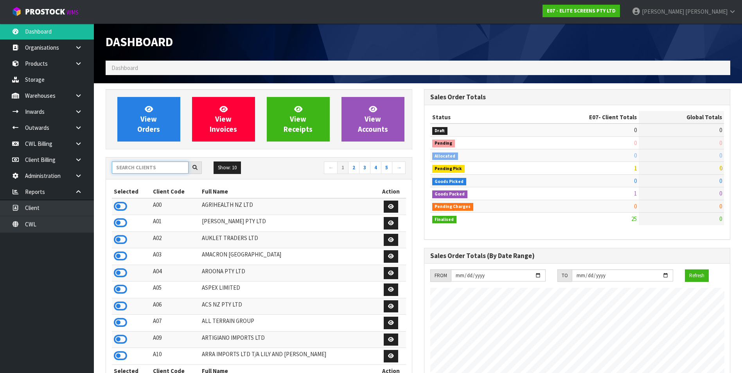
scroll to position [504, 318]
click at [144, 169] on input "text" at bounding box center [150, 168] width 77 height 12
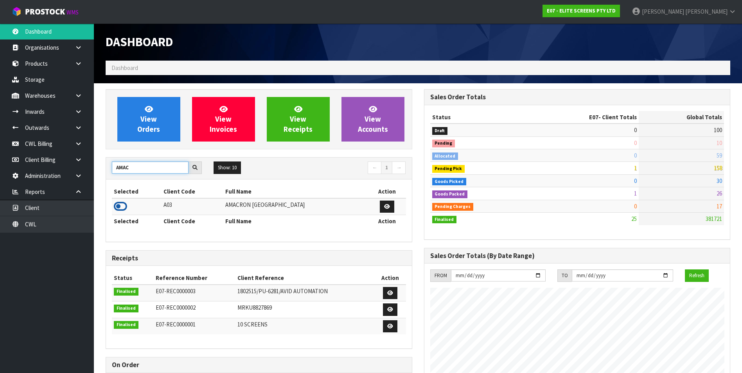
type input "AMAC"
click at [119, 206] on icon at bounding box center [120, 207] width 13 height 12
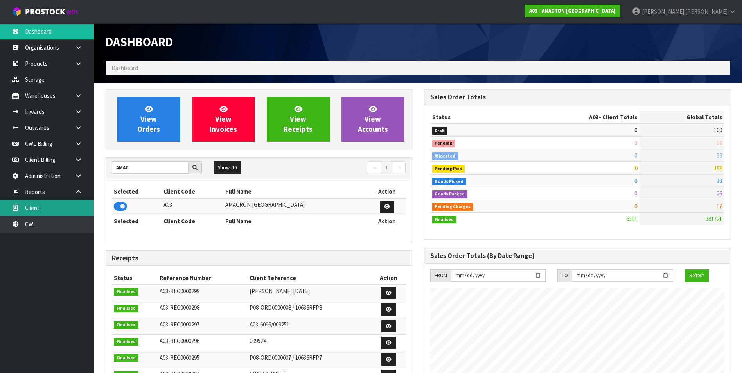
scroll to position [491, 318]
click at [77, 206] on link "Client" at bounding box center [47, 208] width 94 height 16
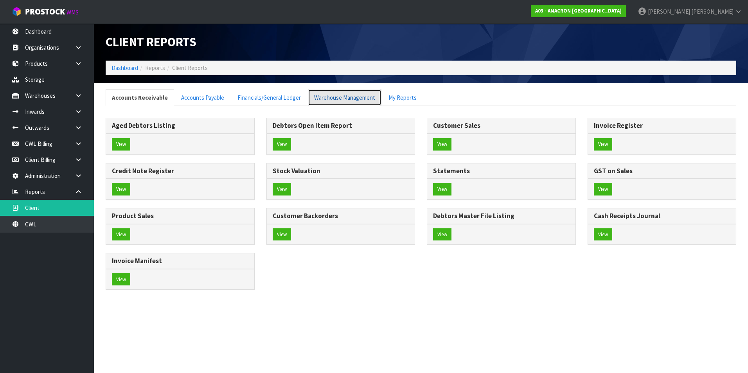
click at [344, 98] on link "Warehouse Management" at bounding box center [345, 97] width 74 height 17
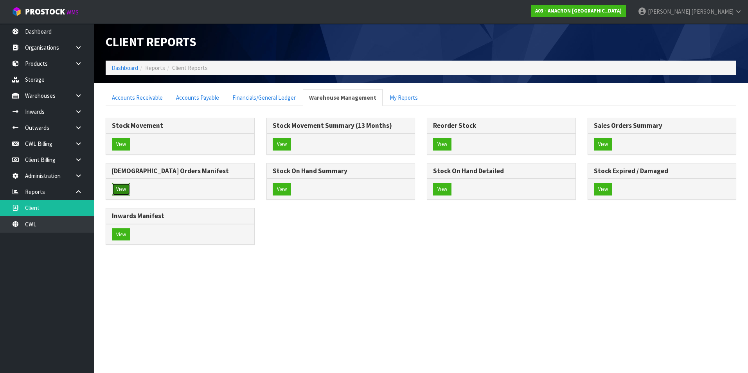
click at [121, 189] on button "View" at bounding box center [121, 189] width 18 height 13
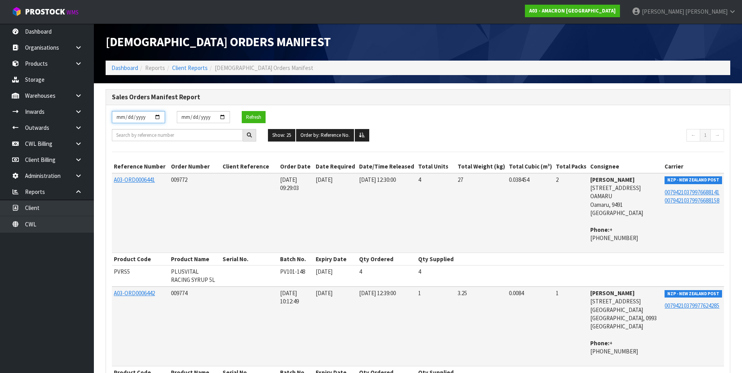
click at [158, 118] on input "[DATE]" at bounding box center [138, 117] width 53 height 12
type input "[DATE]"
click at [249, 117] on button "Refresh" at bounding box center [254, 117] width 24 height 13
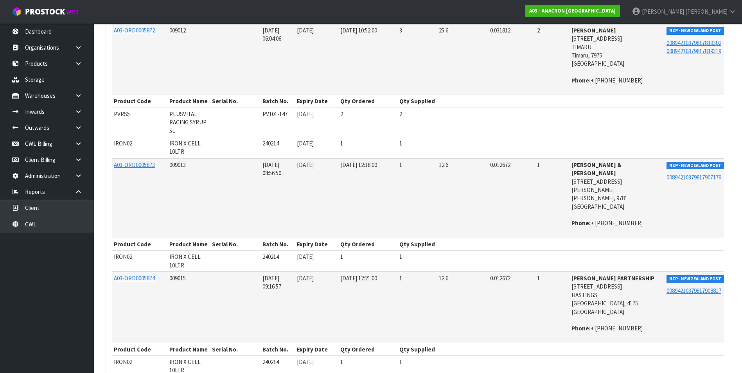
scroll to position [2510, 0]
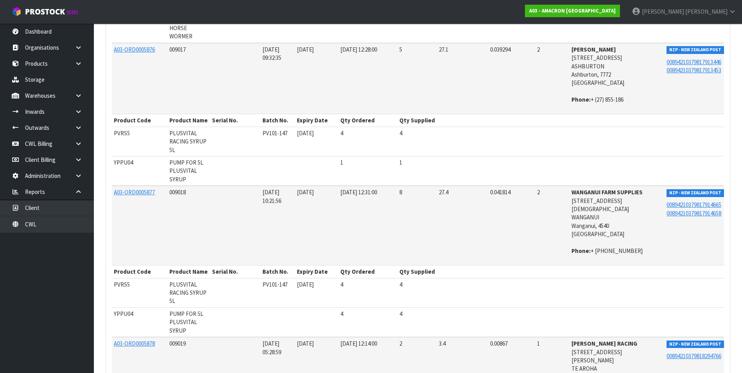
click at [49, 146] on link "CWL Billing" at bounding box center [47, 144] width 94 height 16
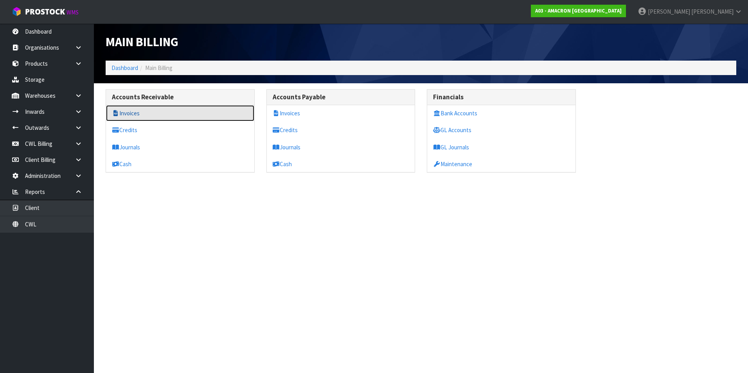
click at [142, 117] on link "Invoices" at bounding box center [180, 113] width 148 height 16
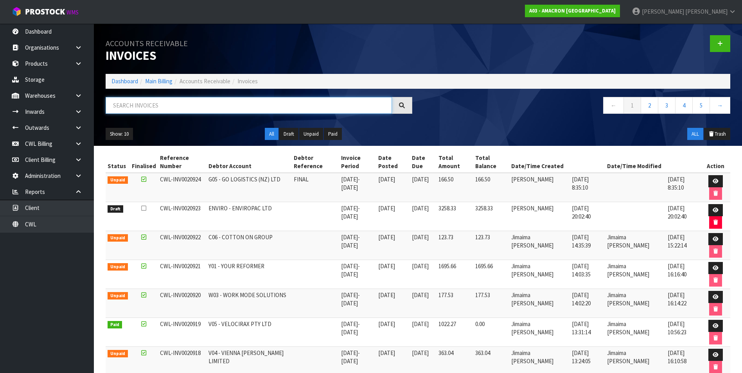
click at [146, 107] on input "text" at bounding box center [249, 105] width 286 height 17
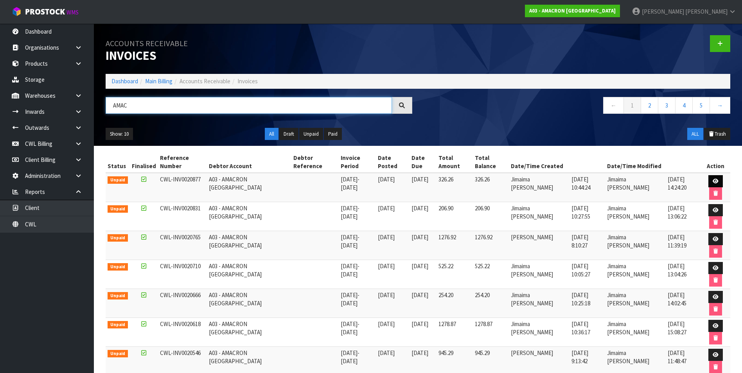
type input "AMAC"
click at [716, 181] on icon at bounding box center [716, 181] width 6 height 5
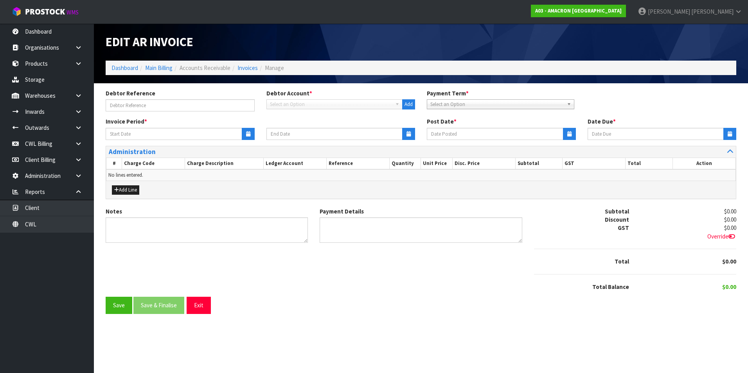
type input "[DATE]"
type textarea "Please contact us [DATE] should there be any discrepancies."
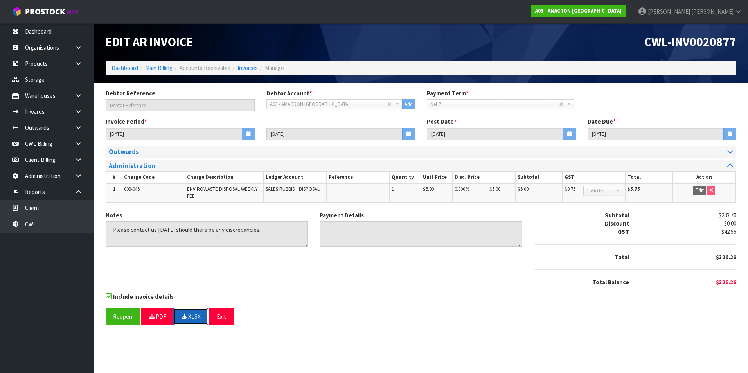
click at [192, 319] on button "XLSX" at bounding box center [190, 316] width 35 height 17
click at [249, 68] on link "Invoices" at bounding box center [248, 67] width 20 height 7
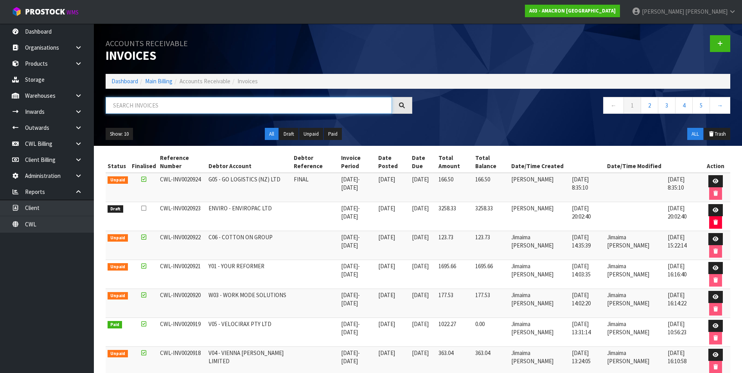
click at [138, 102] on input "text" at bounding box center [249, 105] width 286 height 17
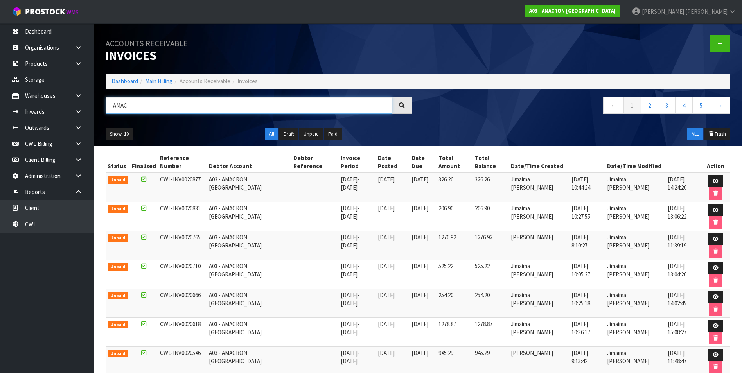
drag, startPoint x: 127, startPoint y: 107, endPoint x: 110, endPoint y: 106, distance: 17.7
click at [110, 106] on input "AMAC" at bounding box center [249, 105] width 286 height 17
type input "AMAC"
click at [715, 210] on icon at bounding box center [716, 210] width 6 height 5
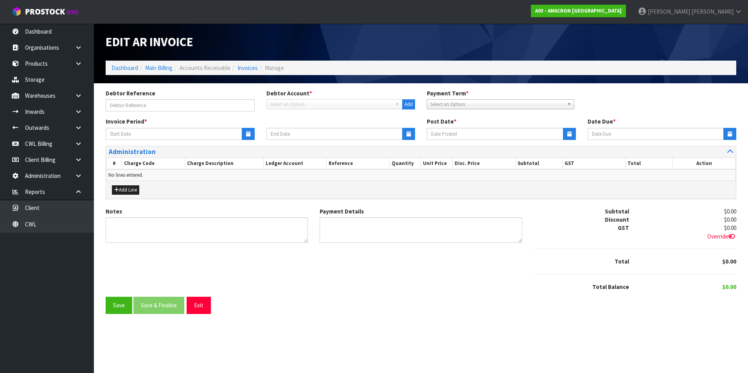
type input "[DATE]"
type textarea "Please contact us [DATE] should there be any discrepancies."
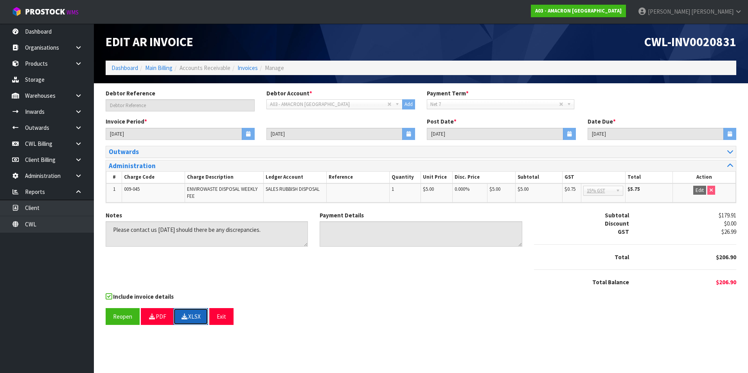
click at [191, 316] on button "XLSX" at bounding box center [190, 316] width 35 height 17
click at [252, 68] on link "Invoices" at bounding box center [248, 67] width 20 height 7
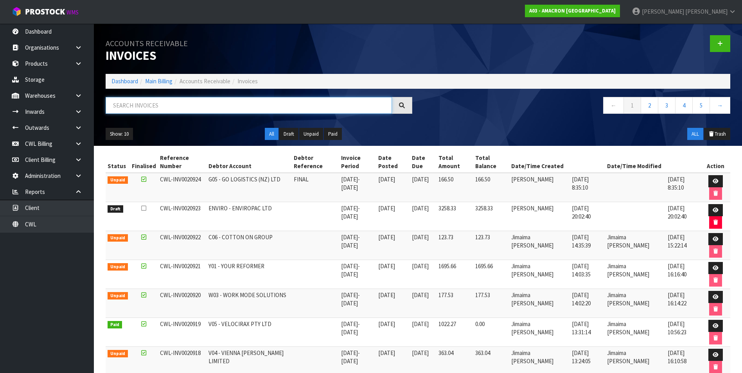
click at [133, 105] on input "text" at bounding box center [249, 105] width 286 height 17
drag, startPoint x: 133, startPoint y: 105, endPoint x: 337, endPoint y: 208, distance: 227.8
click at [341, 208] on span "[DATE]" at bounding box center [349, 208] width 17 height 7
click at [132, 103] on input "text" at bounding box center [249, 105] width 286 height 17
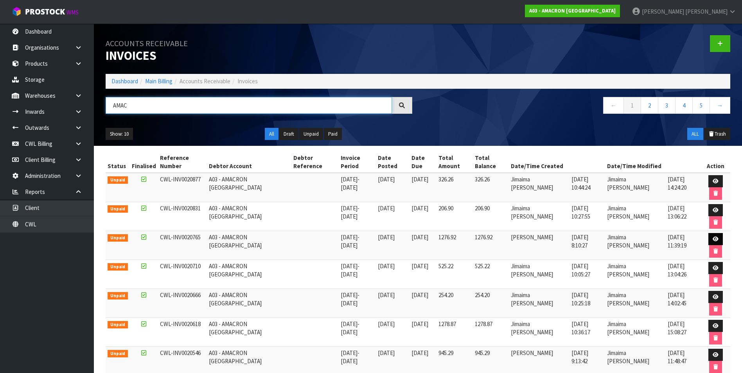
type input "AMAC"
click at [715, 238] on icon at bounding box center [716, 239] width 6 height 5
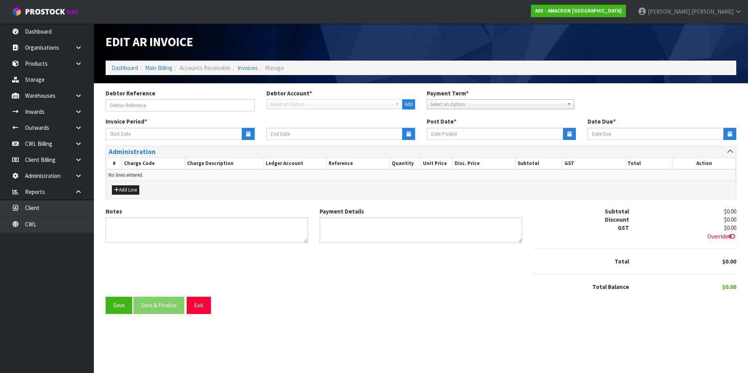
type input "[DATE]"
type textarea "Please contact us [DATE] should there be any discrepancies."
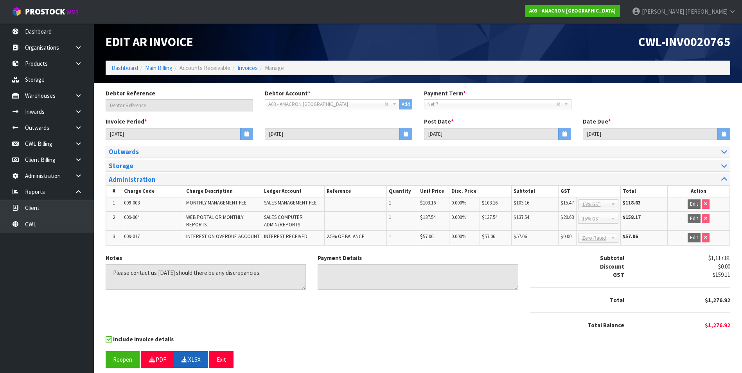
click at [189, 346] on form "Debtor Reference Debtor Account * A&P - A & P PAINTERS AKL LIMITED A00 - AGRIHE…" at bounding box center [418, 228] width 625 height 279
click at [190, 361] on button "XLSX" at bounding box center [190, 359] width 35 height 17
click at [248, 69] on link "Invoices" at bounding box center [248, 67] width 20 height 7
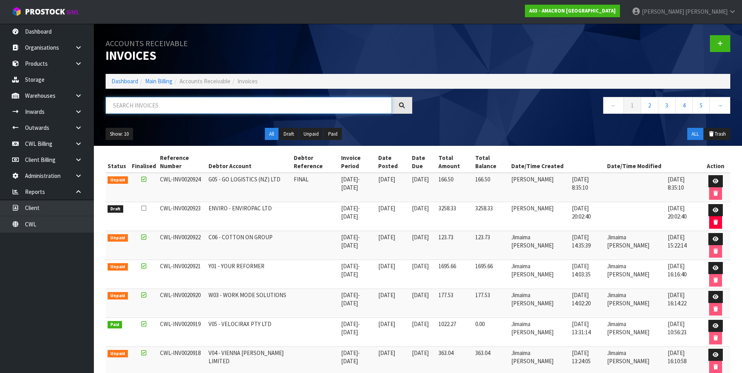
click at [153, 105] on input "text" at bounding box center [249, 105] width 286 height 17
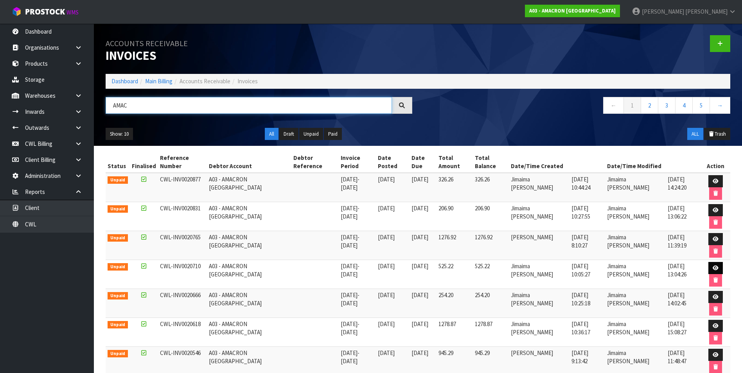
type input "AMAC"
click at [714, 268] on icon at bounding box center [716, 268] width 6 height 5
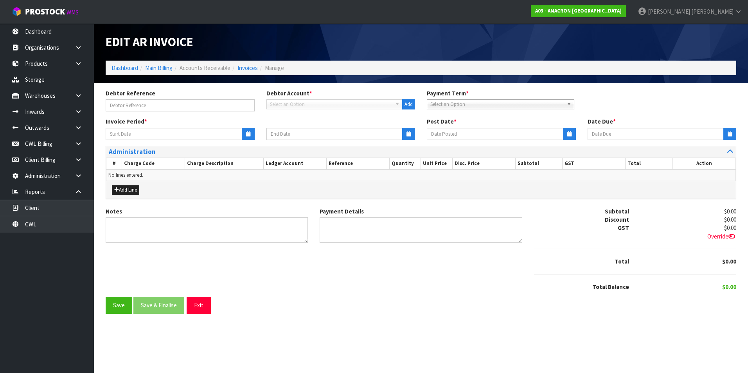
type input "[DATE]"
type textarea "Please contact us [DATE] should there be any discrepancies."
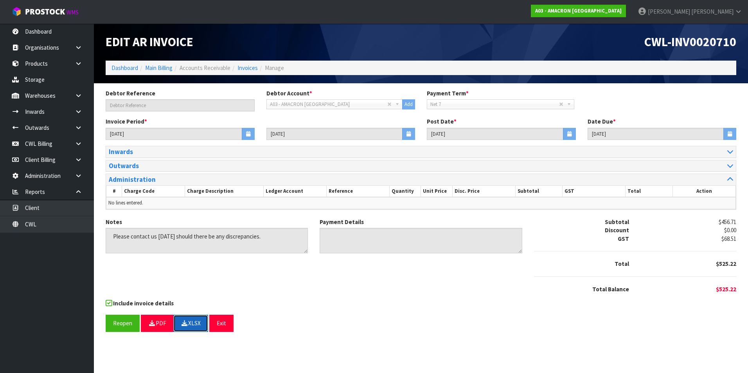
click at [197, 323] on button "XLSX" at bounding box center [190, 323] width 35 height 17
click at [246, 67] on link "Invoices" at bounding box center [248, 67] width 20 height 7
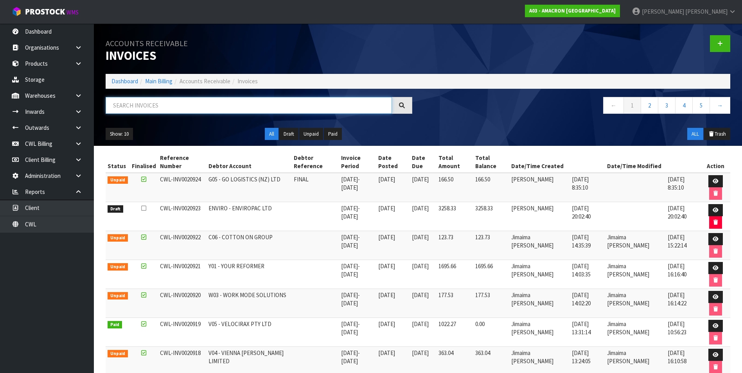
click at [140, 108] on input "text" at bounding box center [249, 105] width 286 height 17
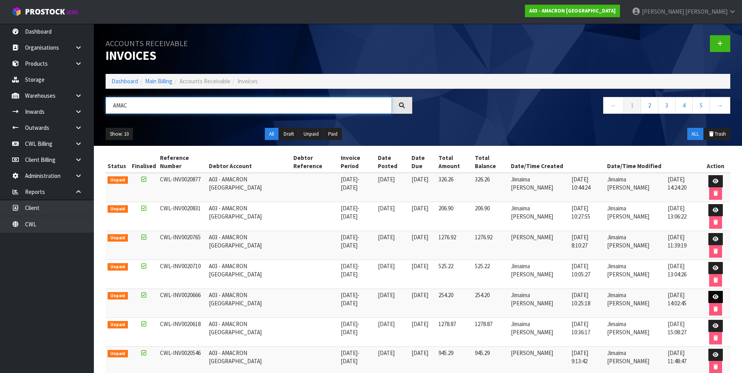
type input "AMAC"
click at [715, 296] on icon at bounding box center [716, 297] width 6 height 5
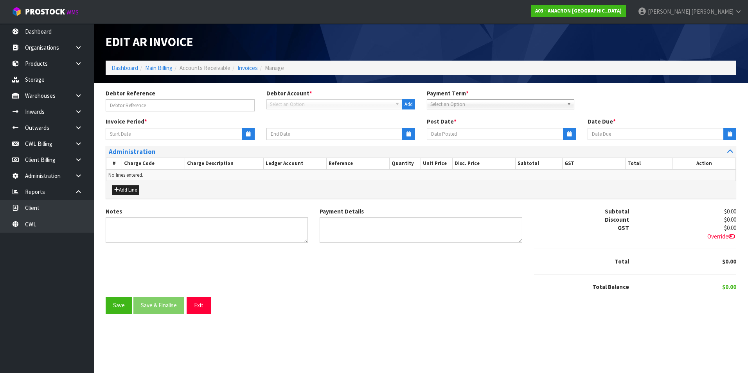
type input "[DATE]"
type textarea "Please contact us [DATE] should there be any discrepancies."
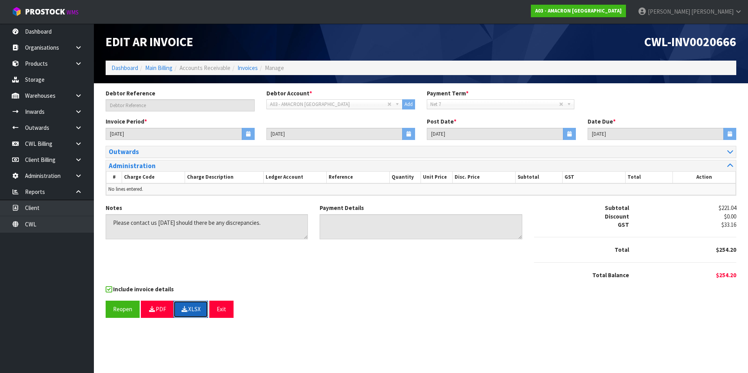
click at [196, 309] on button "XLSX" at bounding box center [190, 309] width 35 height 17
drag, startPoint x: 253, startPoint y: 69, endPoint x: 245, endPoint y: 72, distance: 9.2
click at [253, 69] on link "Invoices" at bounding box center [248, 67] width 20 height 7
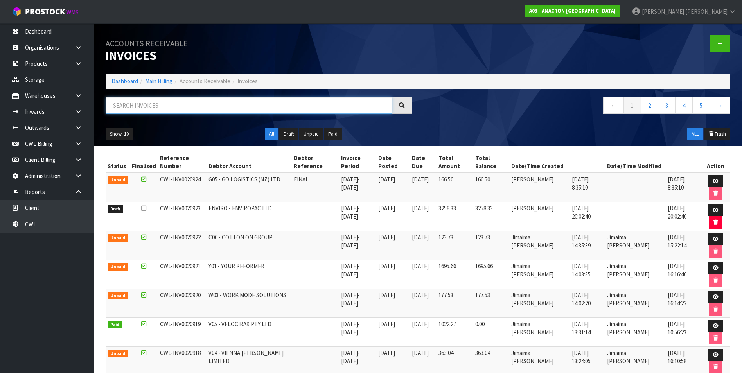
click at [122, 104] on input "text" at bounding box center [249, 105] width 286 height 17
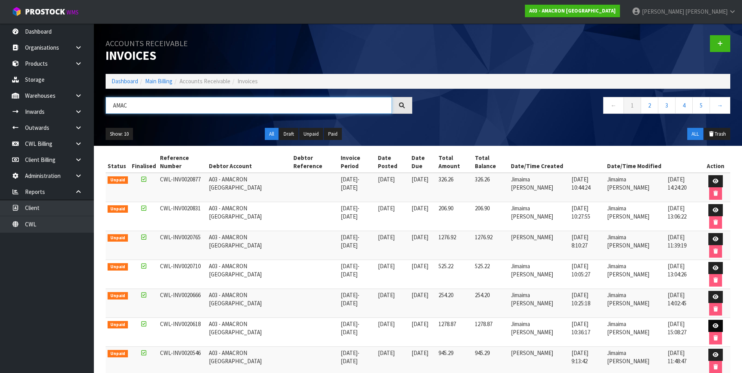
type input "AMAC"
click at [715, 324] on icon at bounding box center [716, 326] width 6 height 5
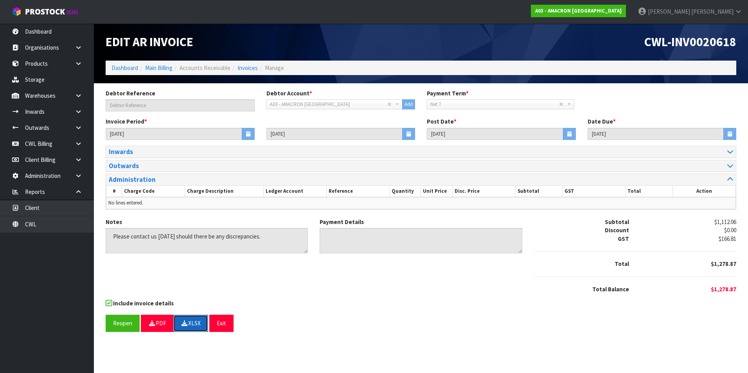
click at [191, 320] on button "XLSX" at bounding box center [190, 323] width 35 height 17
click at [248, 68] on link "Invoices" at bounding box center [248, 67] width 20 height 7
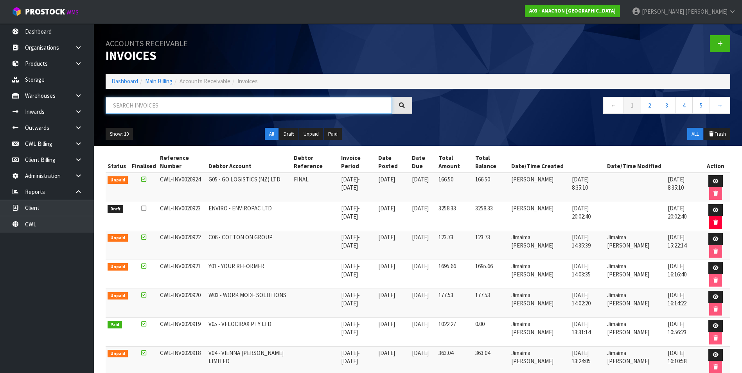
click at [151, 105] on input "text" at bounding box center [249, 105] width 286 height 17
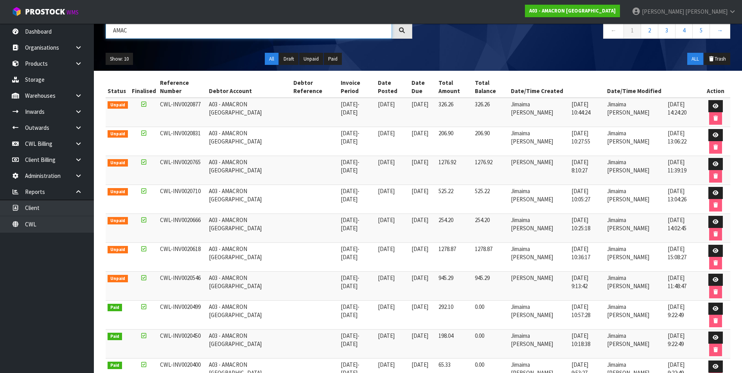
scroll to position [78, 0]
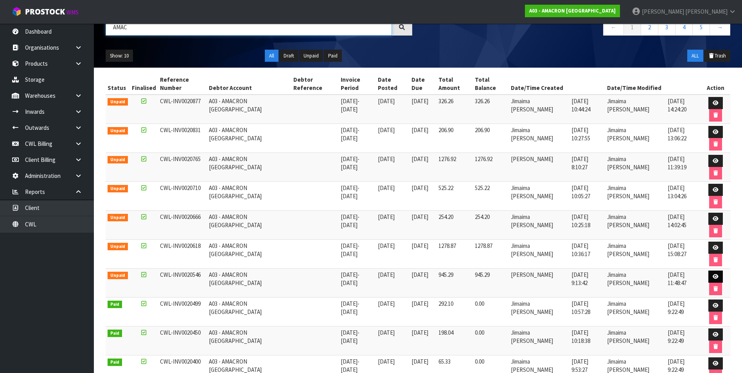
type input "AMAC"
click at [709, 275] on link at bounding box center [716, 277] width 14 height 13
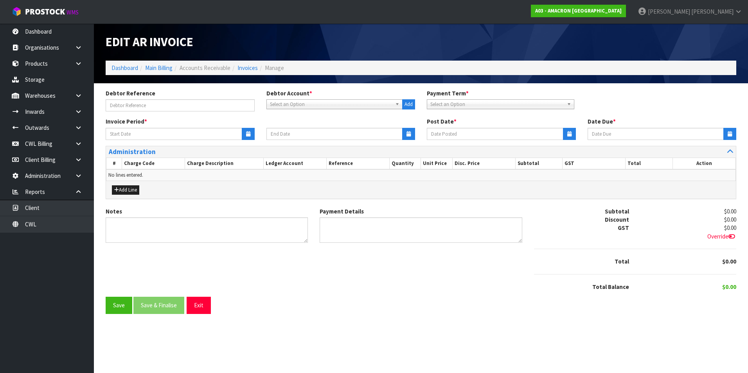
type input "[DATE]"
type textarea "Please contact us [DATE] should there be any discrepancies."
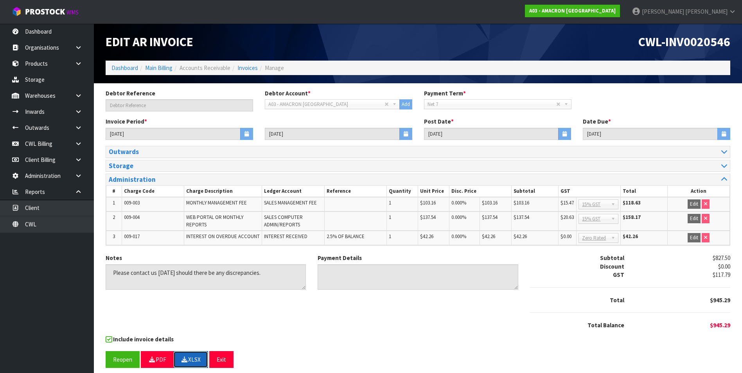
click at [191, 358] on button "XLSX" at bounding box center [190, 359] width 35 height 17
drag, startPoint x: 250, startPoint y: 68, endPoint x: 242, endPoint y: 72, distance: 8.9
click at [250, 68] on link "Invoices" at bounding box center [248, 67] width 20 height 7
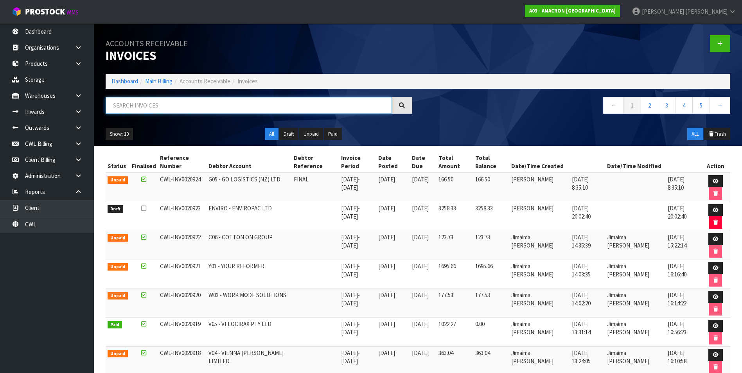
click at [137, 106] on input "text" at bounding box center [249, 105] width 286 height 17
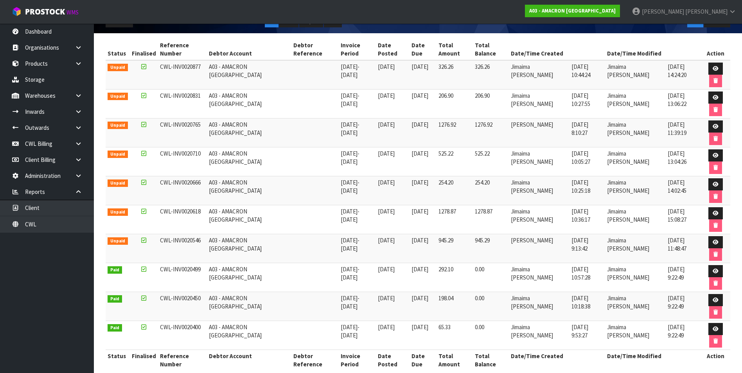
scroll to position [117, 0]
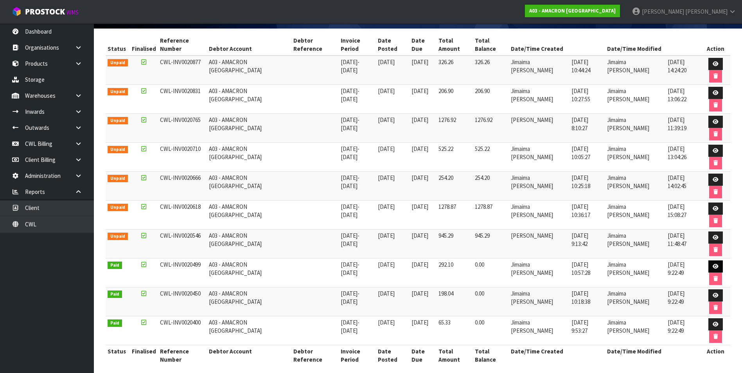
type input "AMAC"
click at [714, 265] on icon at bounding box center [716, 266] width 6 height 5
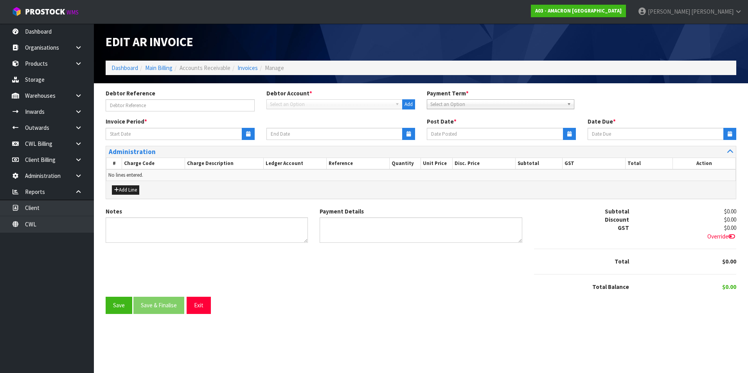
type input "[DATE]"
type textarea "Please contact us [DATE] should there be any discrepancies."
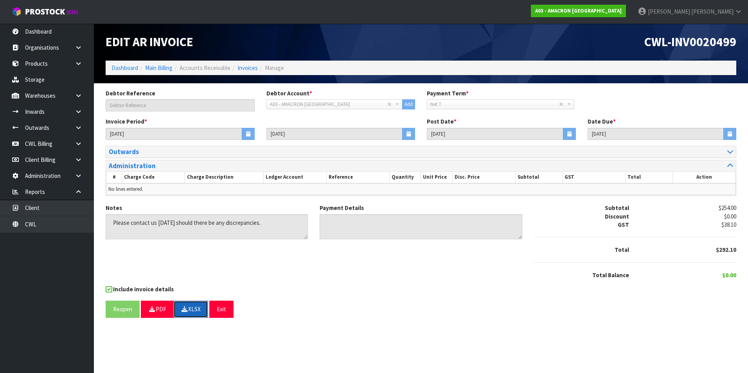
click at [183, 312] on icon "button" at bounding box center [184, 309] width 7 height 6
click at [252, 70] on link "Invoices" at bounding box center [248, 67] width 20 height 7
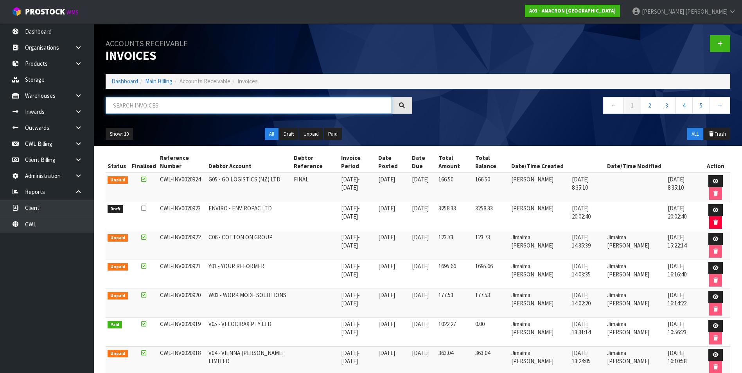
click at [156, 104] on input "text" at bounding box center [249, 105] width 286 height 17
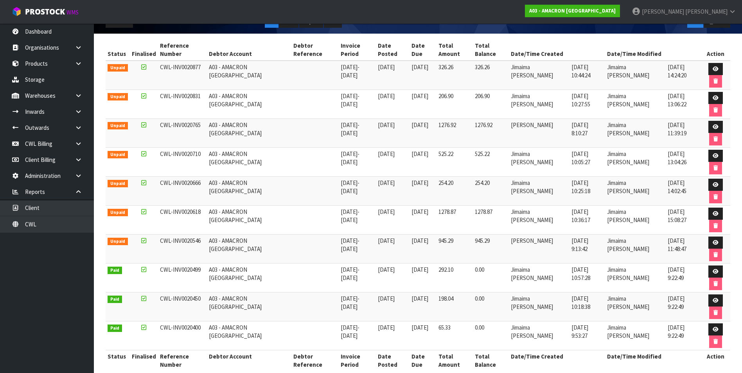
scroll to position [124, 0]
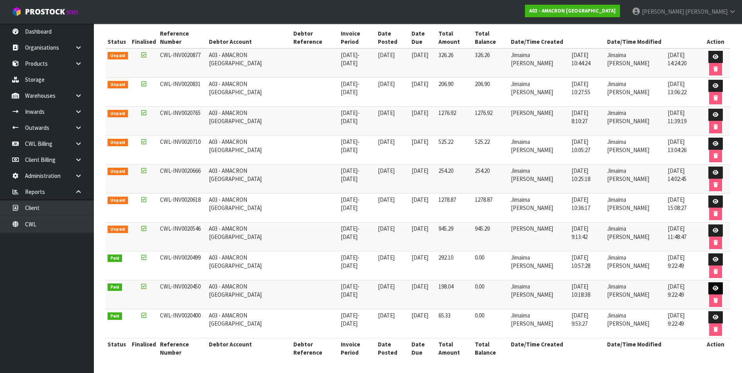
type input "AMAC"
click at [713, 288] on icon at bounding box center [716, 288] width 6 height 5
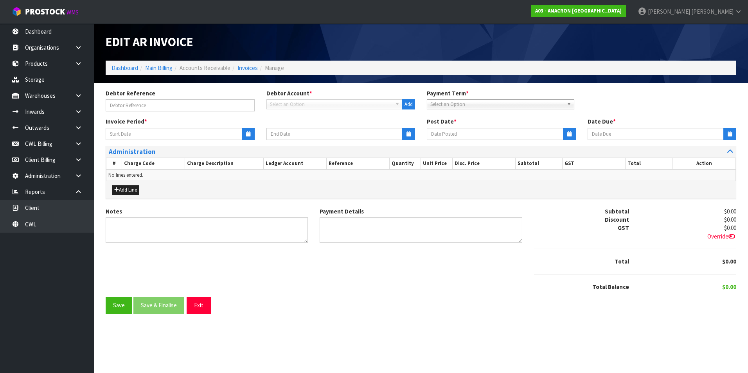
type input "[DATE]"
type textarea "Please contact us [DATE] should there be any discrepancies."
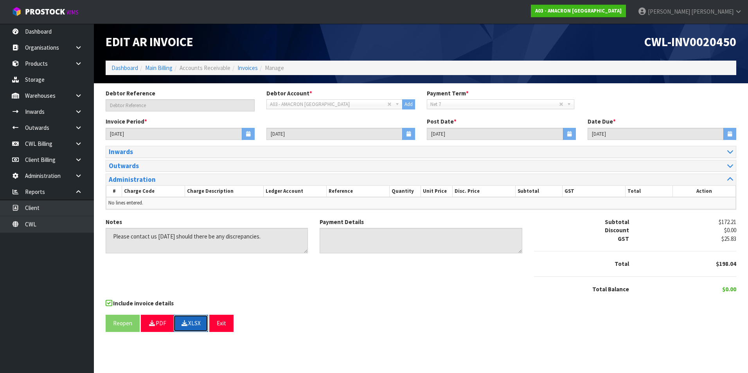
click at [187, 320] on icon "button" at bounding box center [184, 323] width 7 height 6
click at [252, 67] on link "Invoices" at bounding box center [248, 67] width 20 height 7
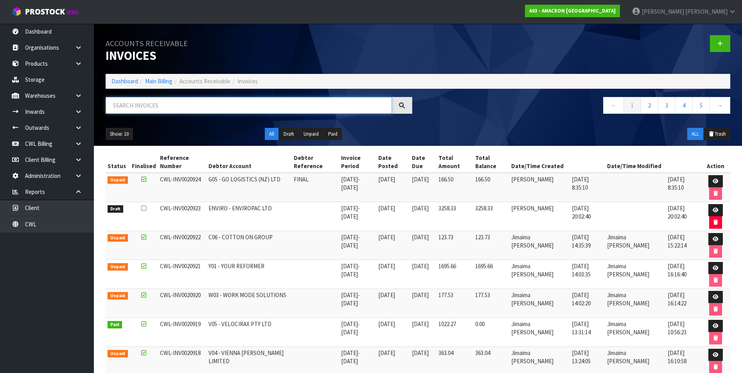
click at [176, 101] on input "text" at bounding box center [249, 105] width 286 height 17
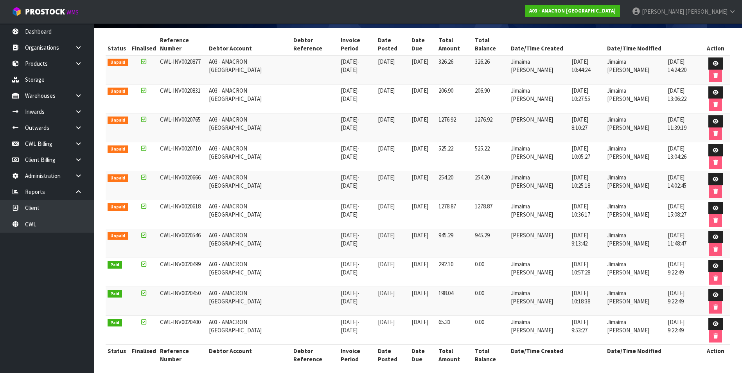
scroll to position [124, 0]
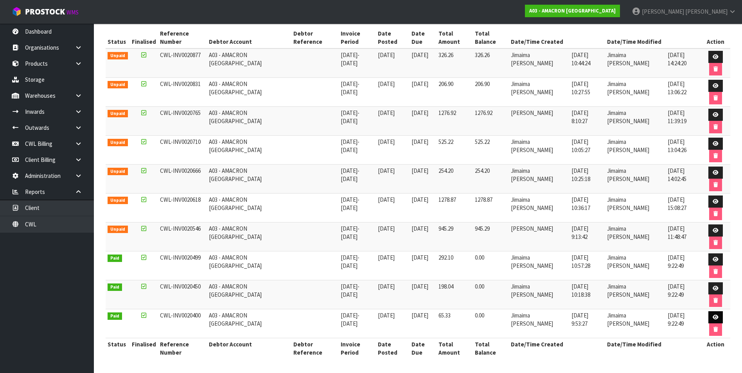
type input "AMAC"
click at [716, 317] on icon at bounding box center [716, 317] width 6 height 5
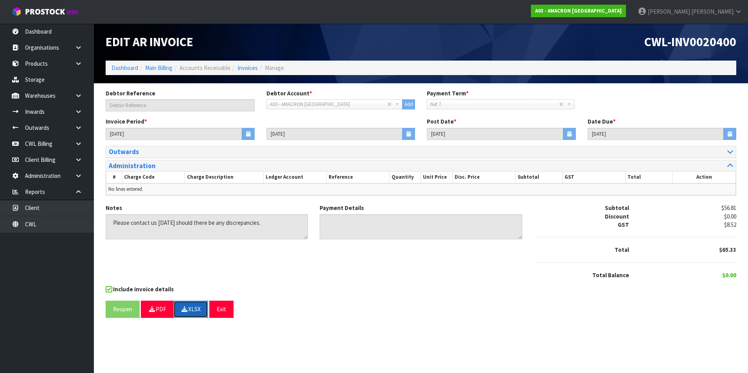
click at [187, 308] on icon "button" at bounding box center [184, 309] width 7 height 6
